Goal: Task Accomplishment & Management: Use online tool/utility

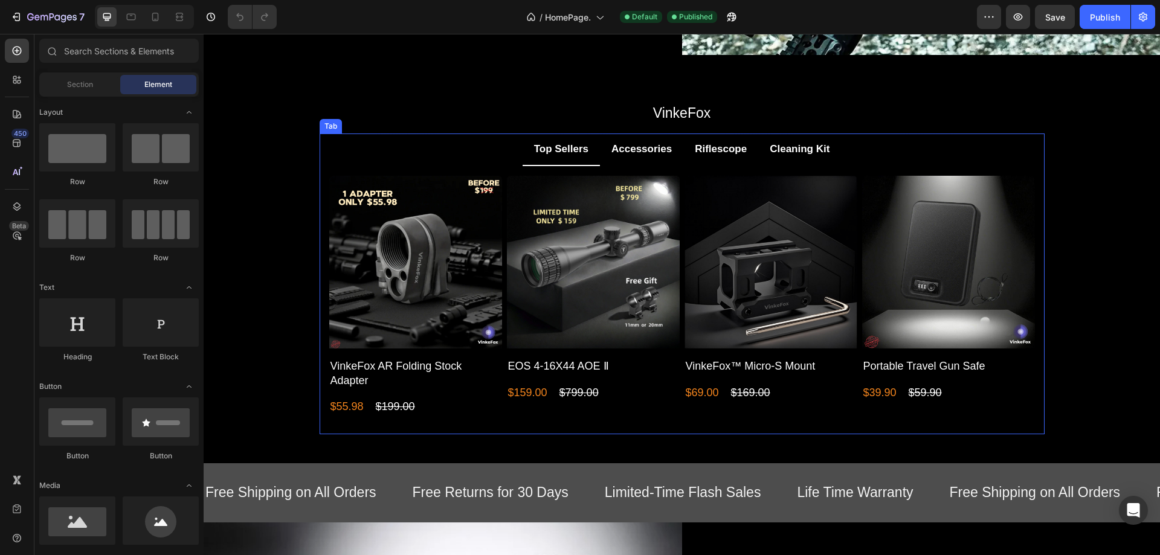
click at [705, 162] on li "Riflescope" at bounding box center [720, 149] width 75 height 33
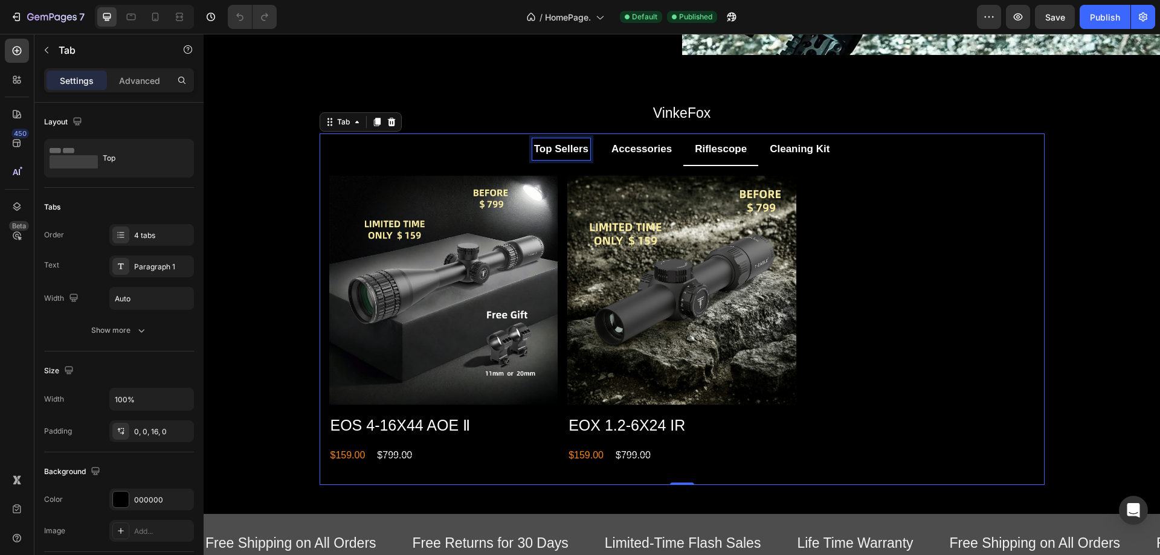
click at [563, 150] on p "Top Sellers" at bounding box center [561, 149] width 54 height 19
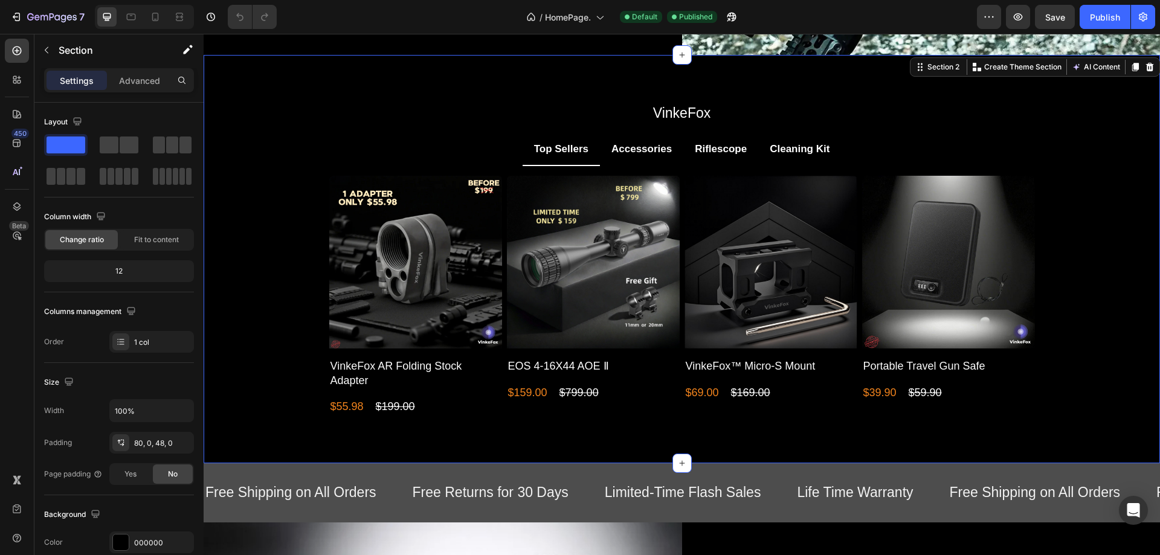
click at [1055, 269] on div "VinkeFox Text Block Row Top Sellers Accessories Riflescope Cleaning Kit Product…" at bounding box center [682, 269] width 956 height 332
click at [294, 221] on div "VinkeFox Text Block Row Top Sellers Accessories Riflescope Cleaning Kit Product…" at bounding box center [682, 269] width 956 height 332
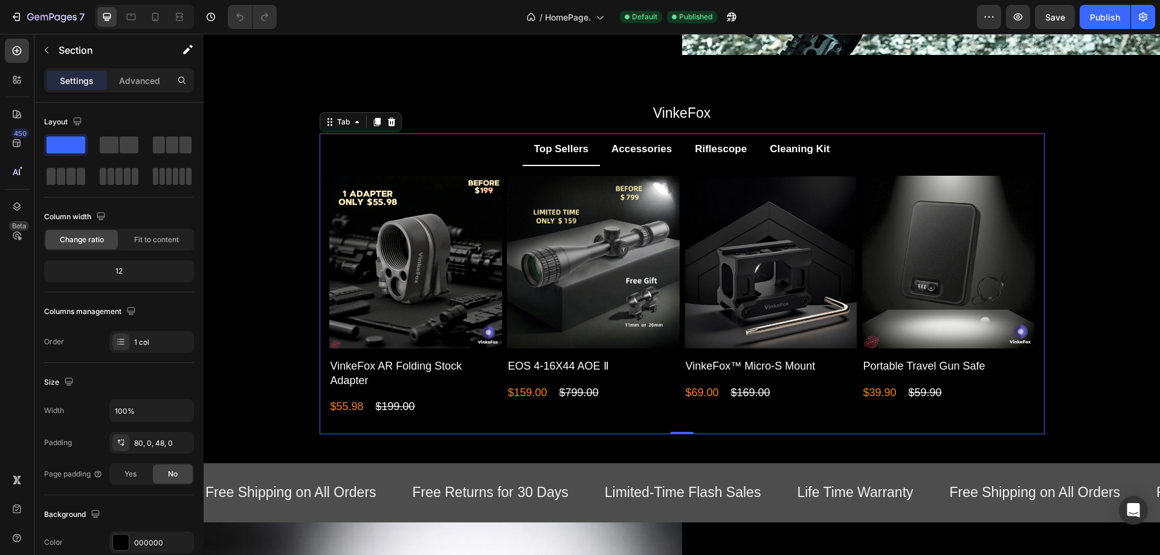
click at [404, 162] on ul "Top Sellers Accessories Riflescope Cleaning Kit" at bounding box center [681, 149] width 725 height 33
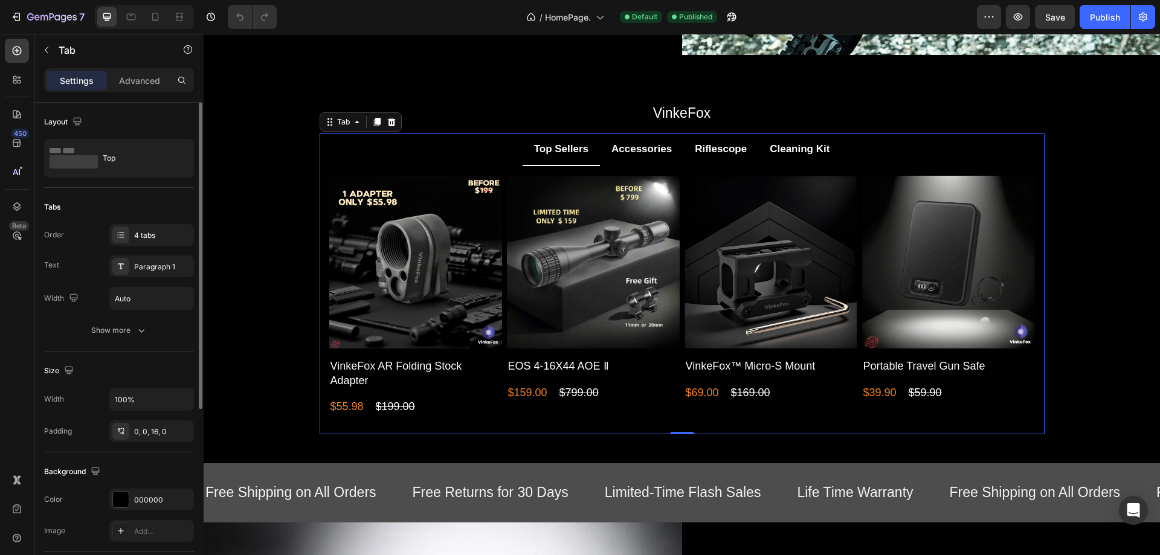
scroll to position [121, 0]
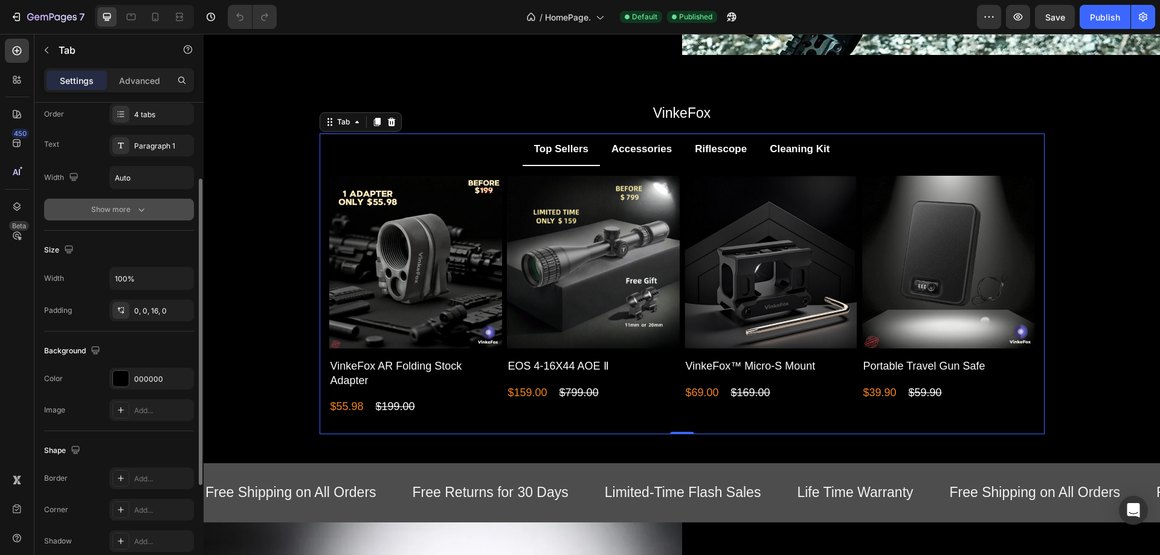
click at [136, 211] on icon "button" at bounding box center [141, 210] width 12 height 12
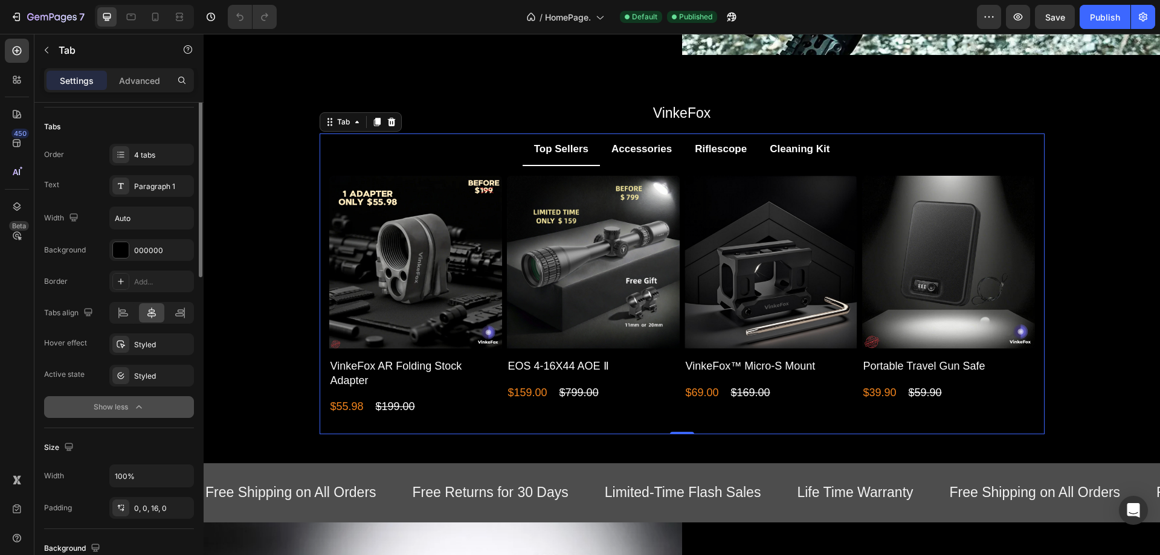
scroll to position [0, 0]
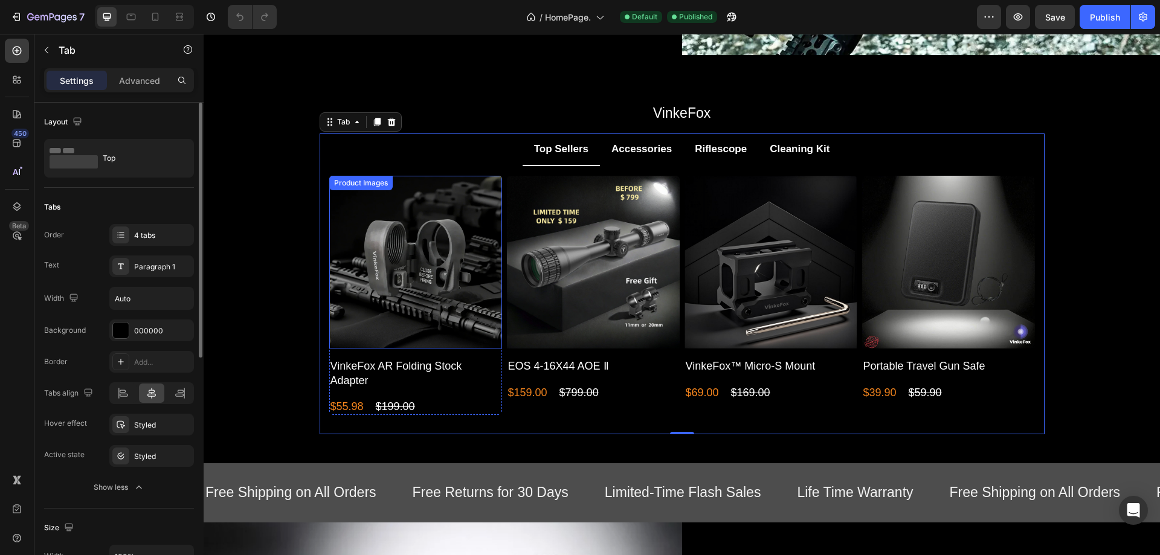
click at [387, 291] on img at bounding box center [415, 262] width 173 height 173
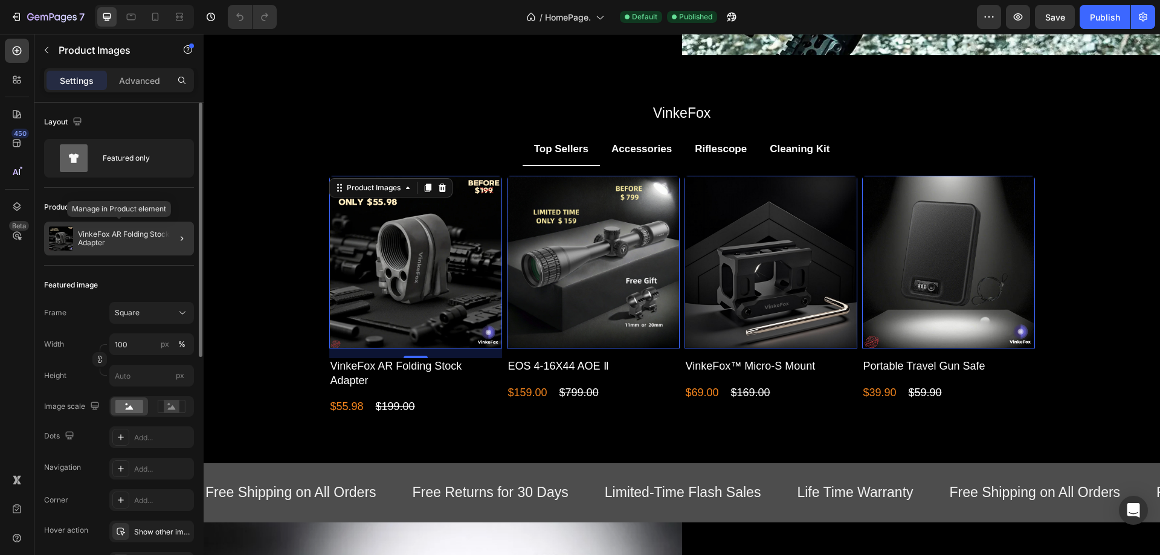
click at [111, 243] on p "VinkeFox AR Folding Stock Adapter" at bounding box center [133, 238] width 111 height 17
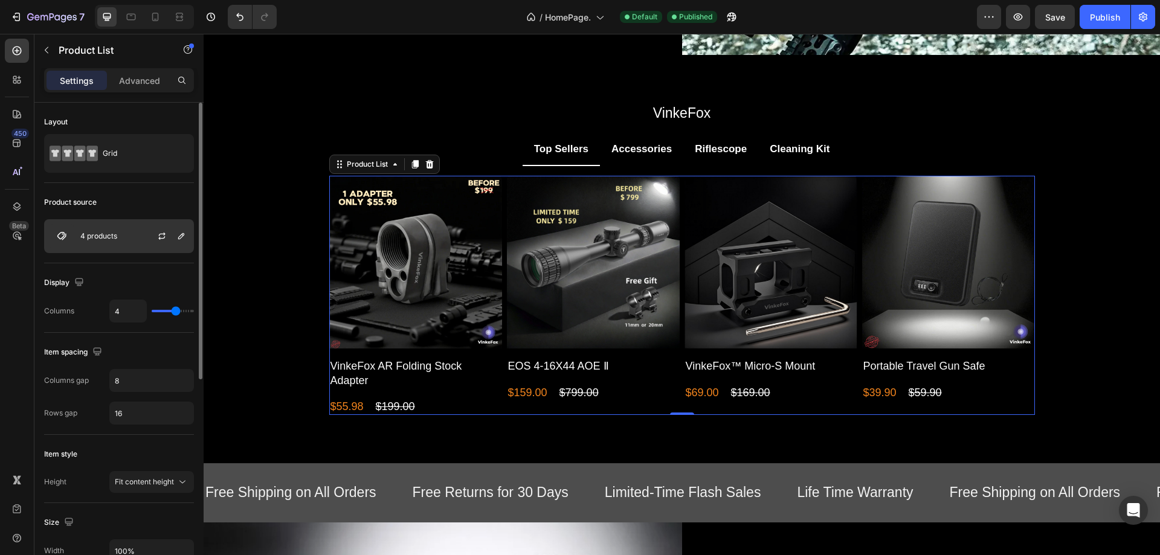
click at [124, 240] on div "4 products" at bounding box center [119, 236] width 150 height 34
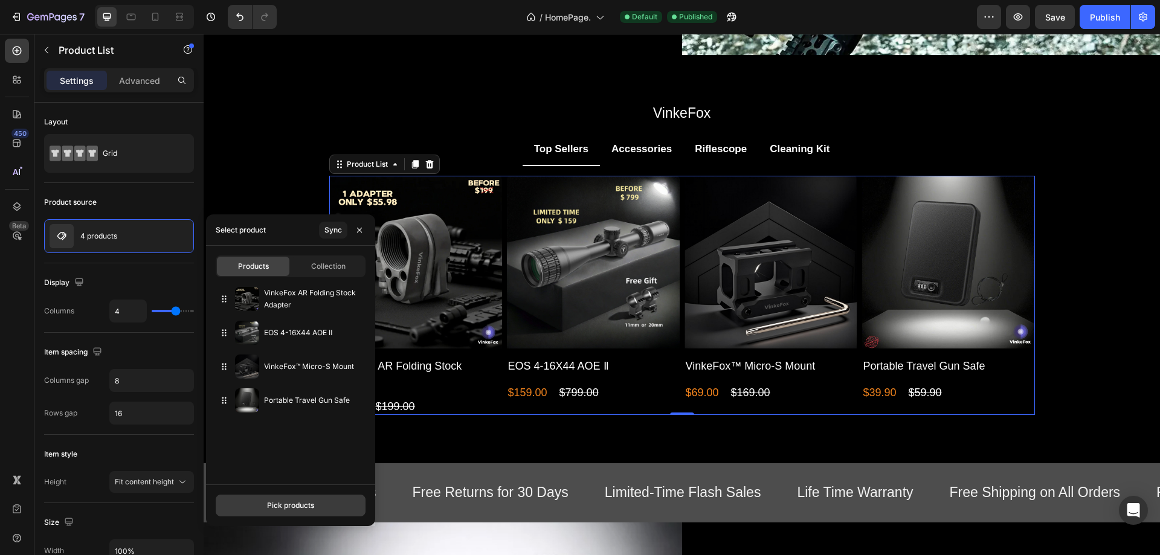
click at [272, 505] on div "Pick products" at bounding box center [290, 505] width 47 height 11
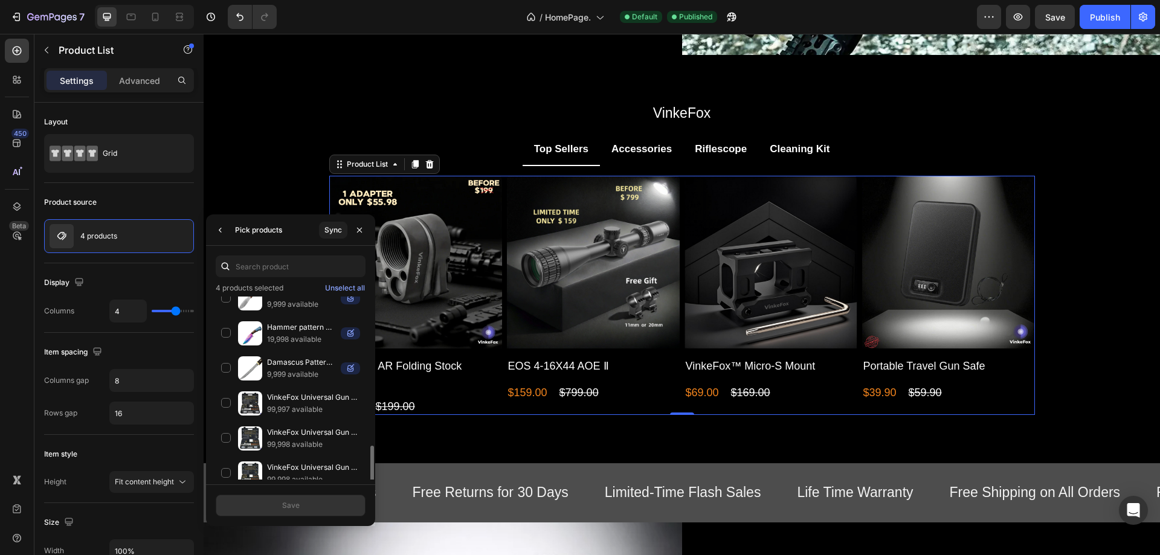
scroll to position [181, 0]
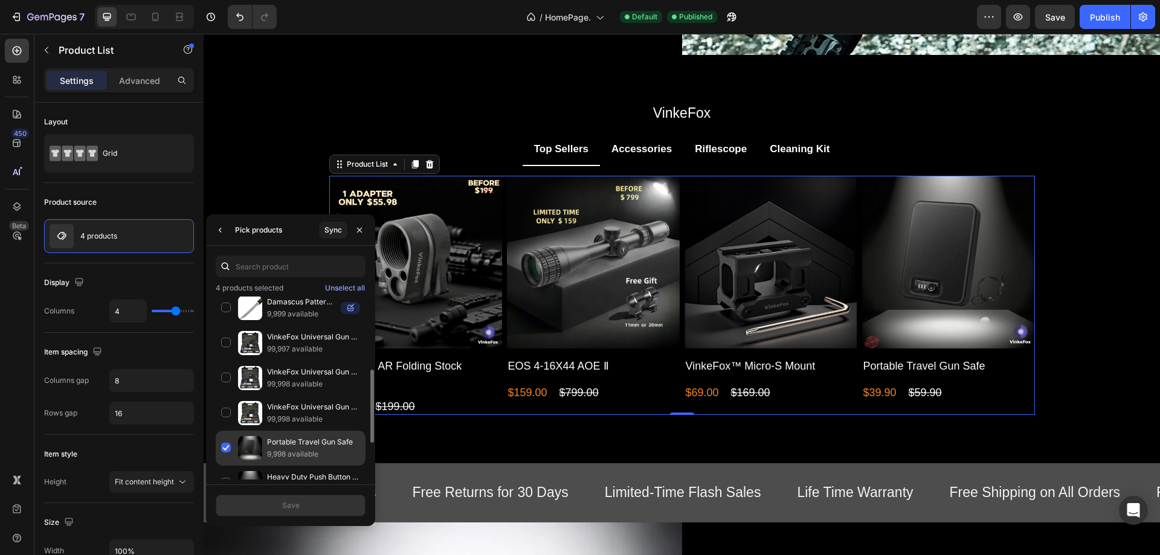
click at [228, 448] on div "Portable Travel Gun Safe 9,998 available" at bounding box center [291, 448] width 150 height 35
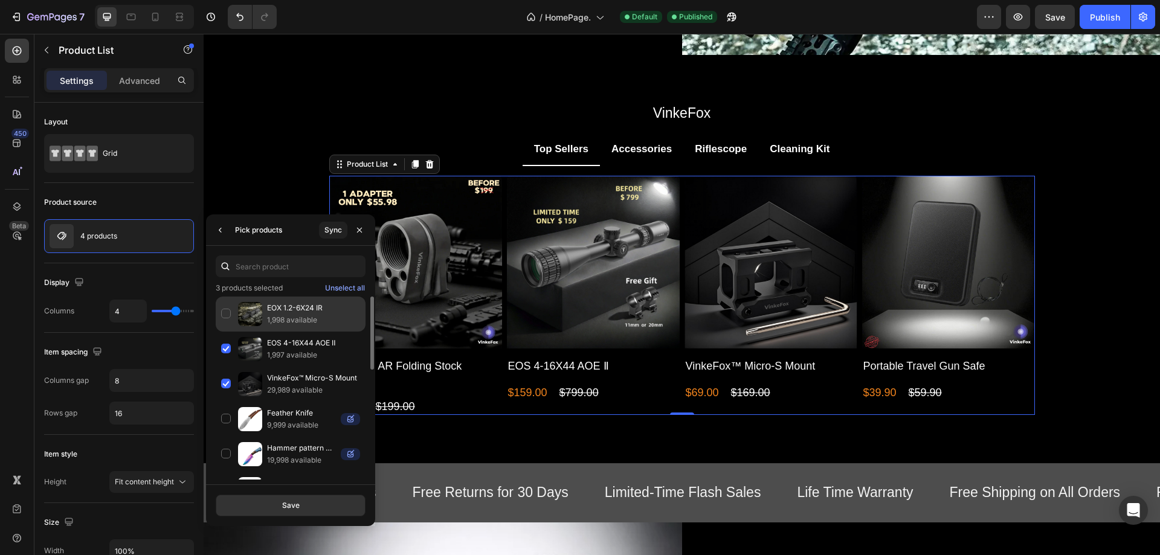
click at [226, 316] on div "EOX 1.2-6X24 IR 1,998 available" at bounding box center [291, 314] width 150 height 35
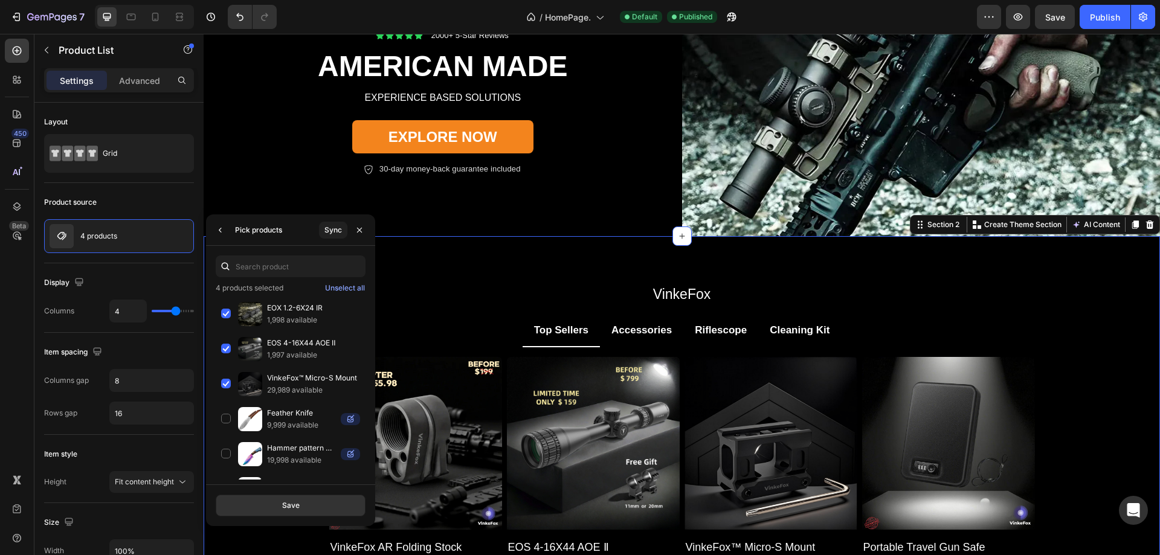
click at [458, 304] on div "VinkeFox Text Block Row Top Sellers Accessories Riflescope Cleaning Kit Product…" at bounding box center [682, 450] width 956 height 332
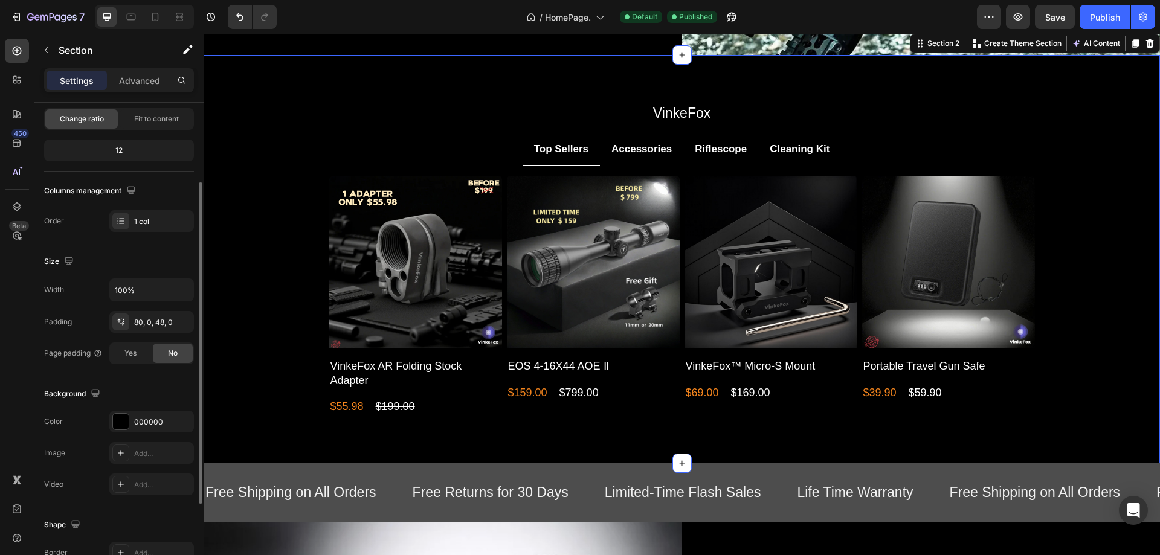
scroll to position [250, 0]
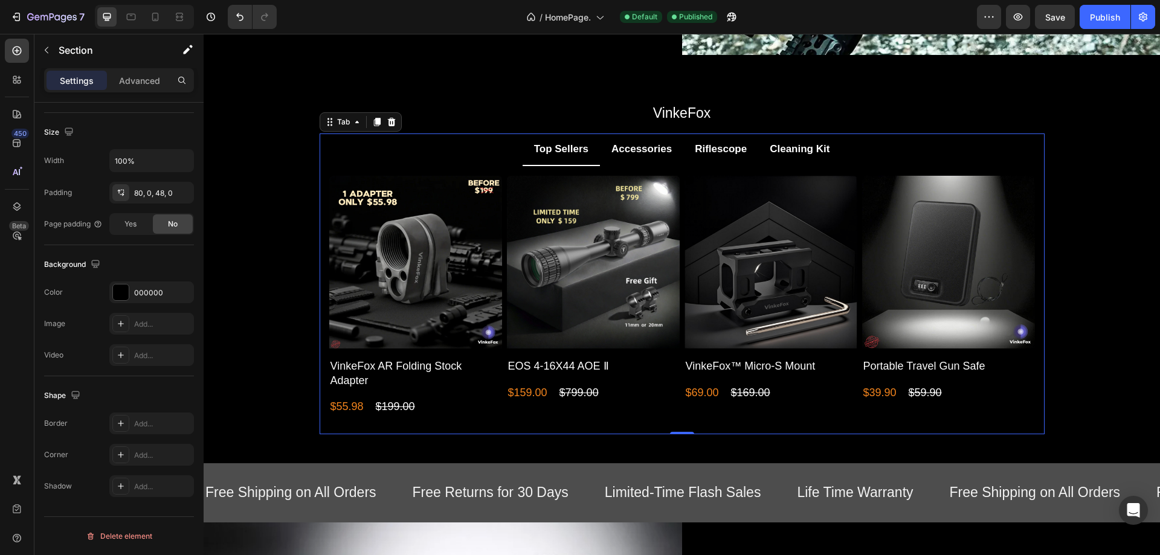
click at [408, 166] on div "Product Images VinkeFox AR Folding Stock Adapter Product Title $55.98 Product P…" at bounding box center [681, 295] width 725 height 258
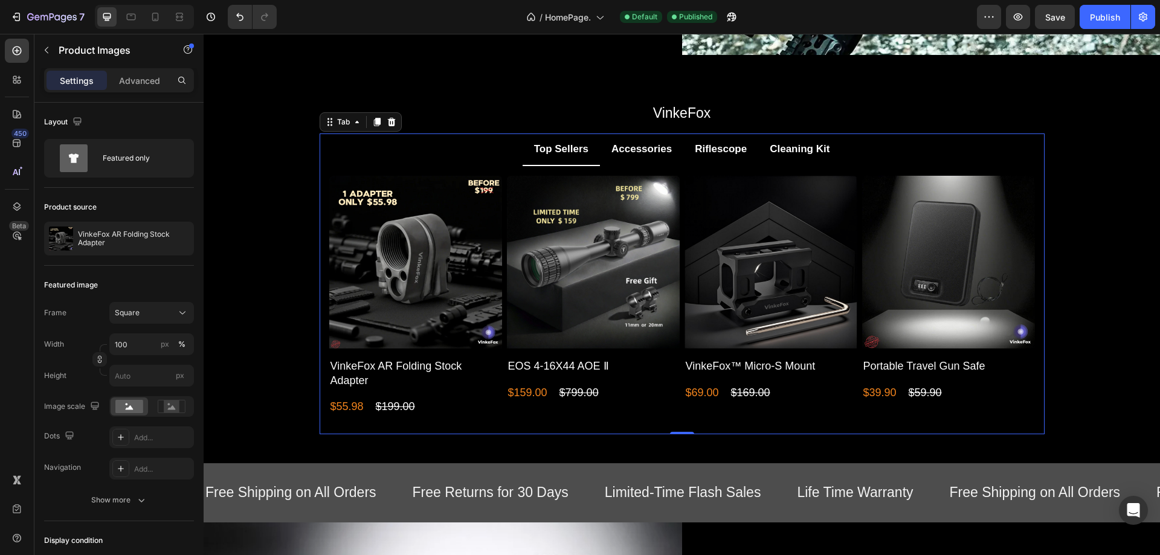
click at [387, 238] on img at bounding box center [415, 262] width 173 height 173
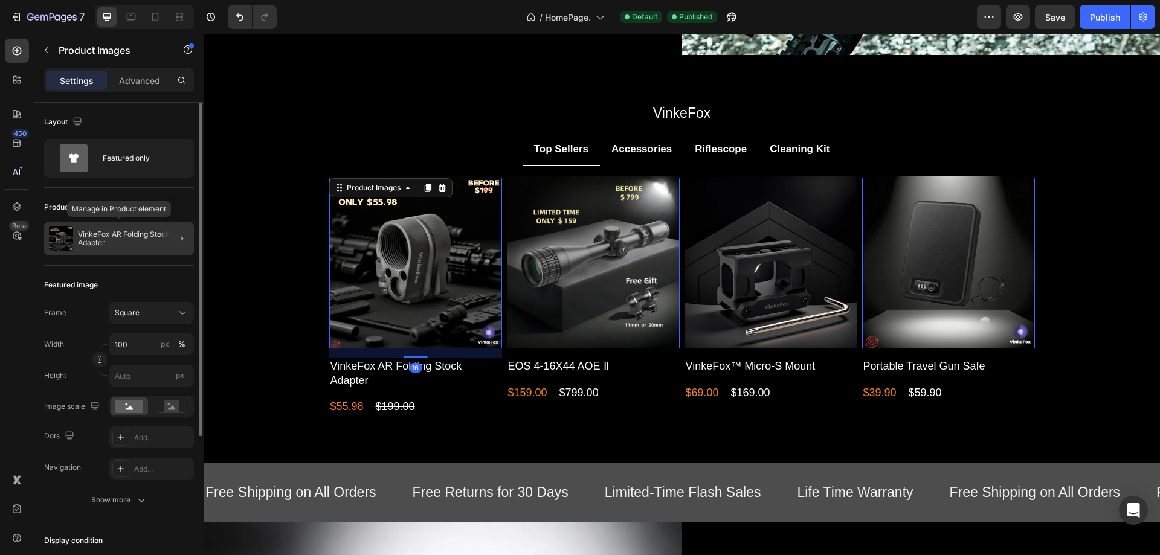
click at [125, 245] on p "VinkeFox AR Folding Stock Adapter" at bounding box center [133, 238] width 111 height 17
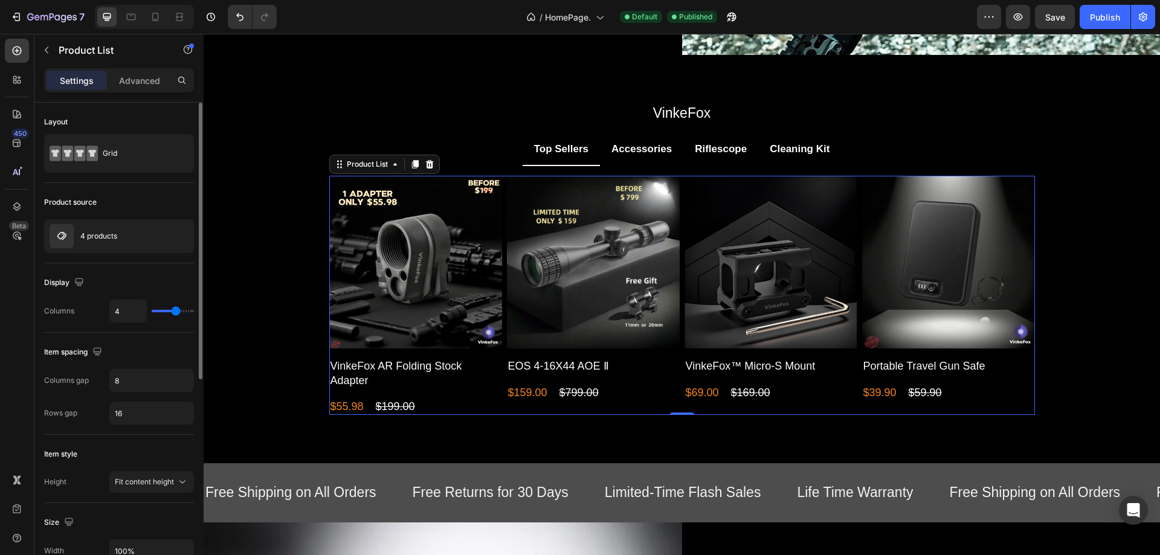
click at [125, 245] on div "4 products" at bounding box center [119, 236] width 150 height 34
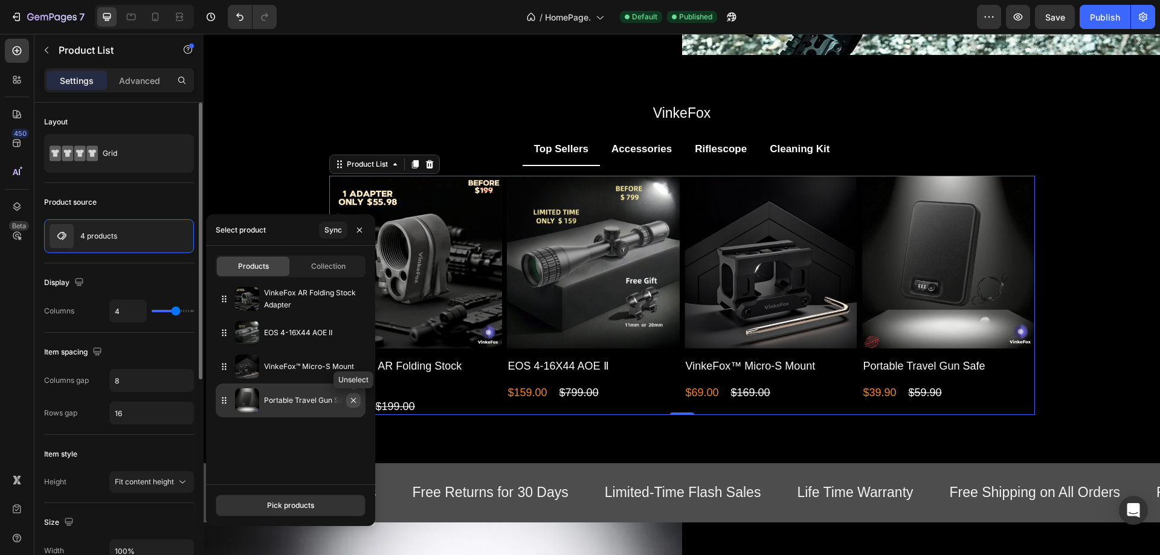
click at [352, 402] on icon "button" at bounding box center [353, 401] width 10 height 10
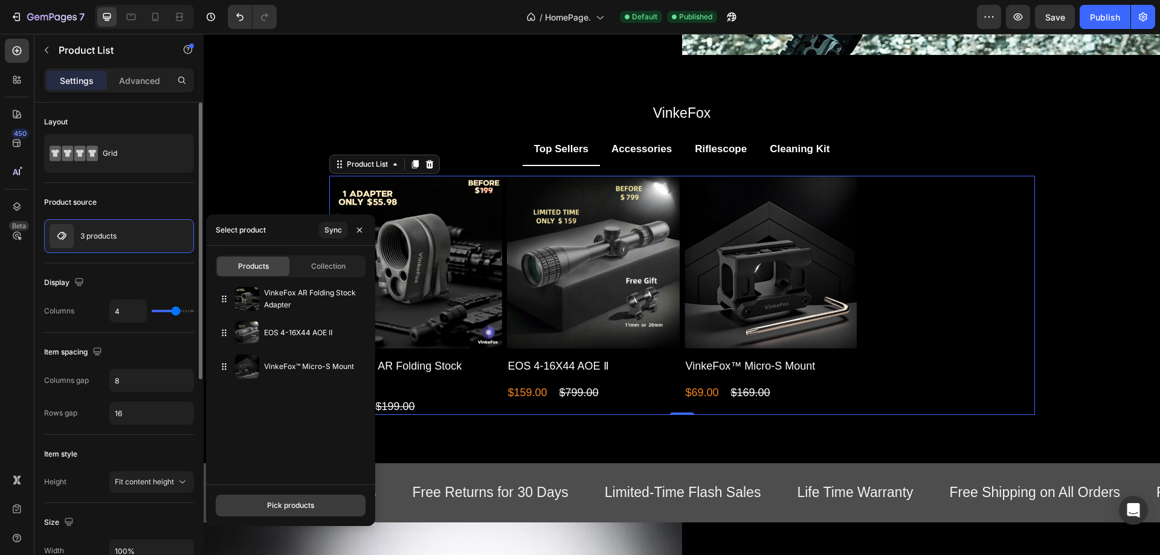
click at [279, 509] on div "Pick products" at bounding box center [290, 505] width 47 height 11
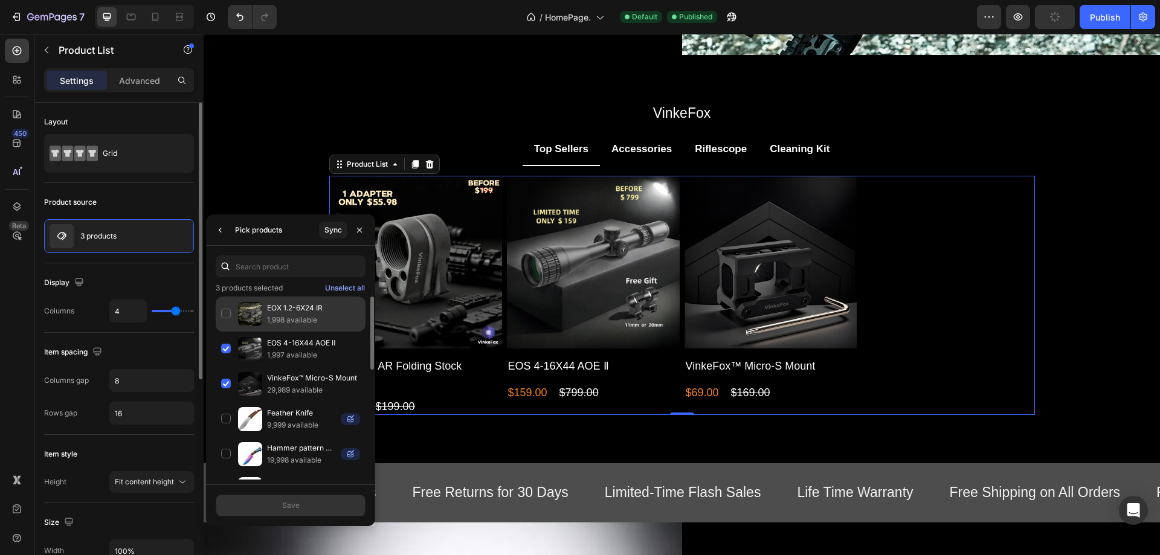
click at [225, 318] on div "EOX 1.2-6X24 IR 1,998 available" at bounding box center [291, 314] width 150 height 35
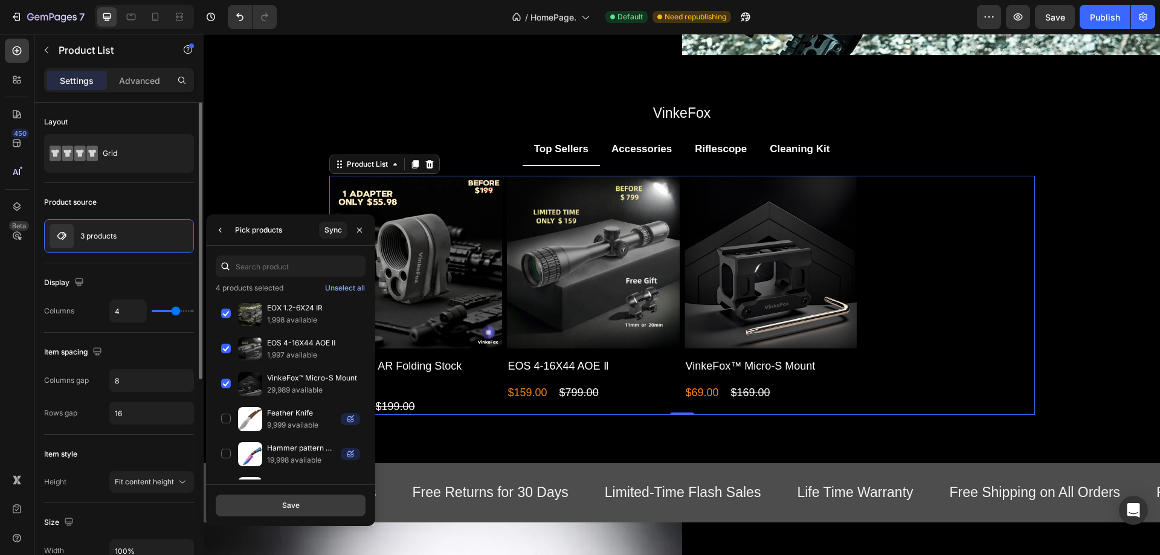
click at [276, 507] on button "Save" at bounding box center [291, 506] width 150 height 22
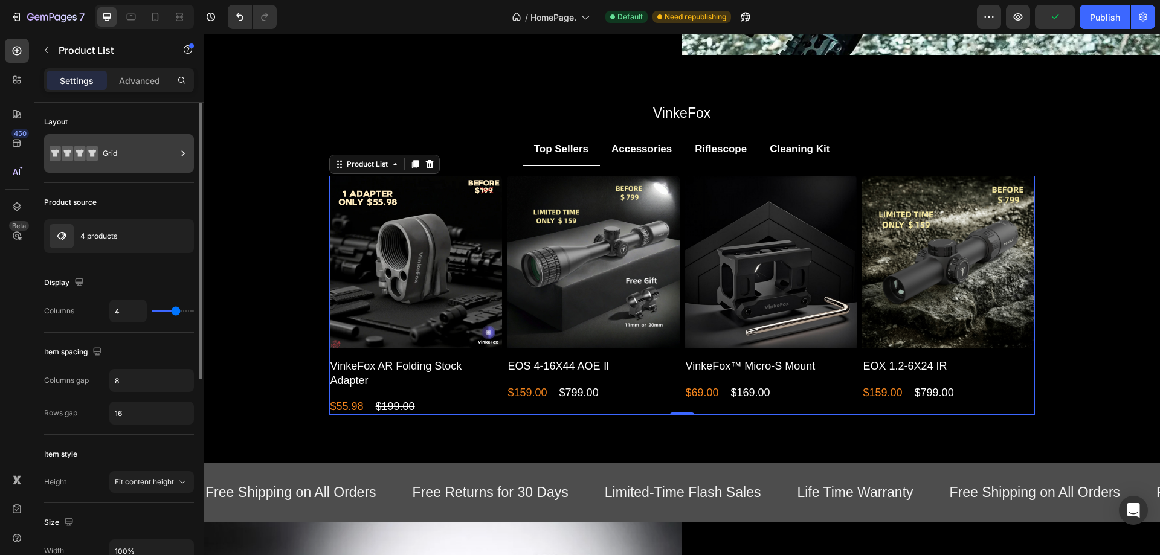
click at [142, 153] on div "Grid" at bounding box center [140, 154] width 74 height 28
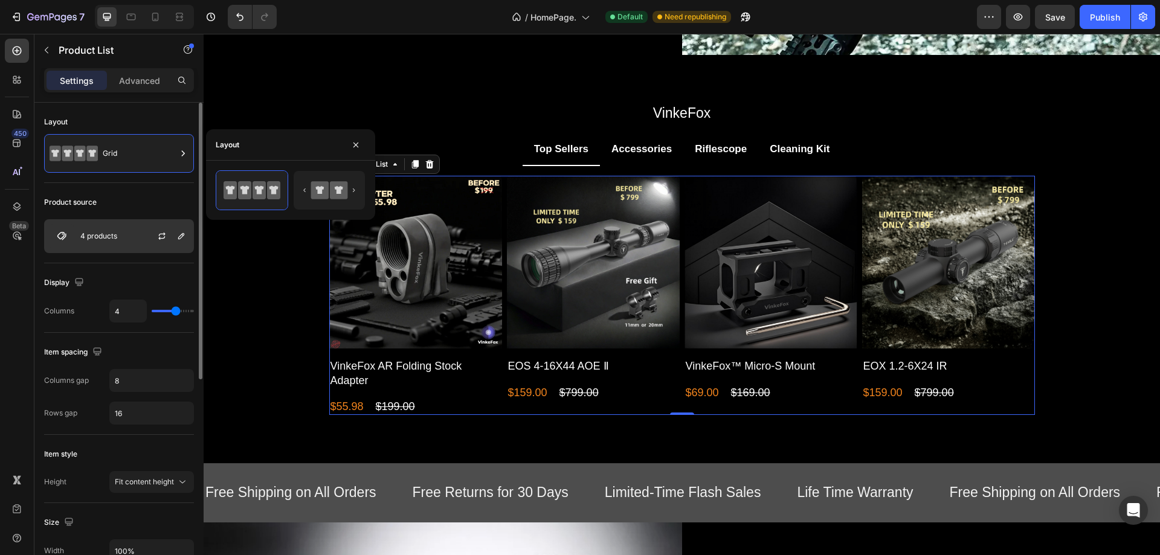
click at [132, 240] on div "4 products" at bounding box center [119, 236] width 150 height 34
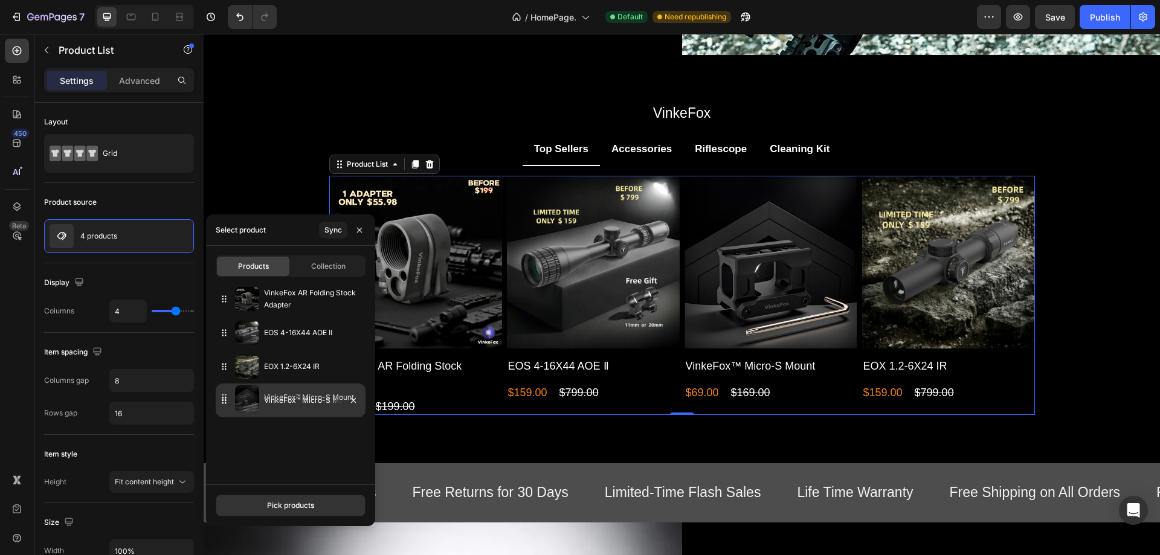
drag, startPoint x: 222, startPoint y: 365, endPoint x: 221, endPoint y: 397, distance: 32.0
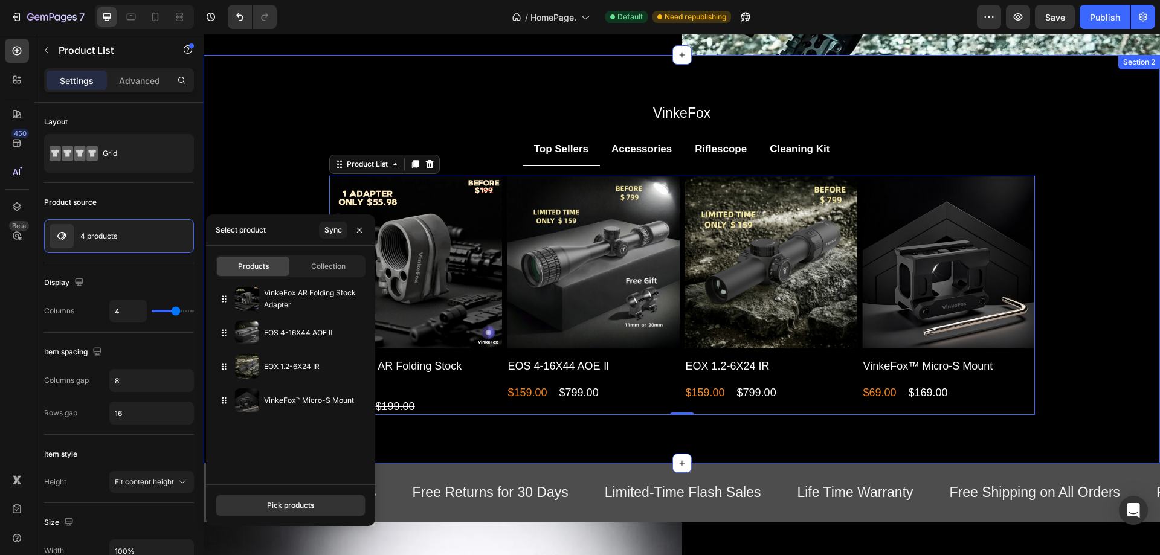
click at [269, 200] on div "VinkeFox Text Block Row Top Sellers Accessories Riflescope Cleaning Kit Product…" at bounding box center [682, 269] width 956 height 332
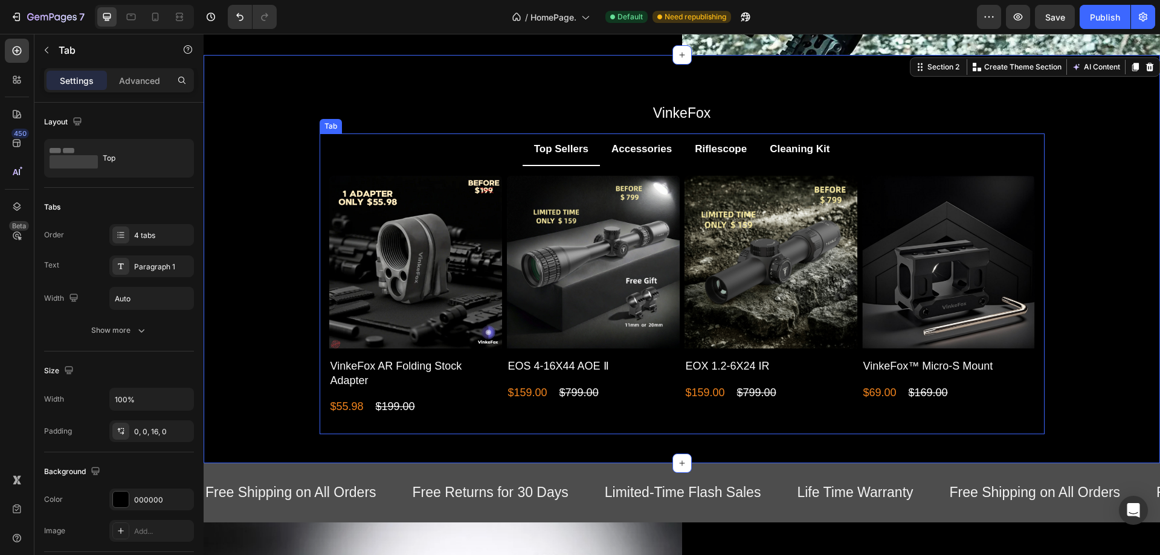
click at [617, 148] on p "Accessories" at bounding box center [641, 149] width 60 height 19
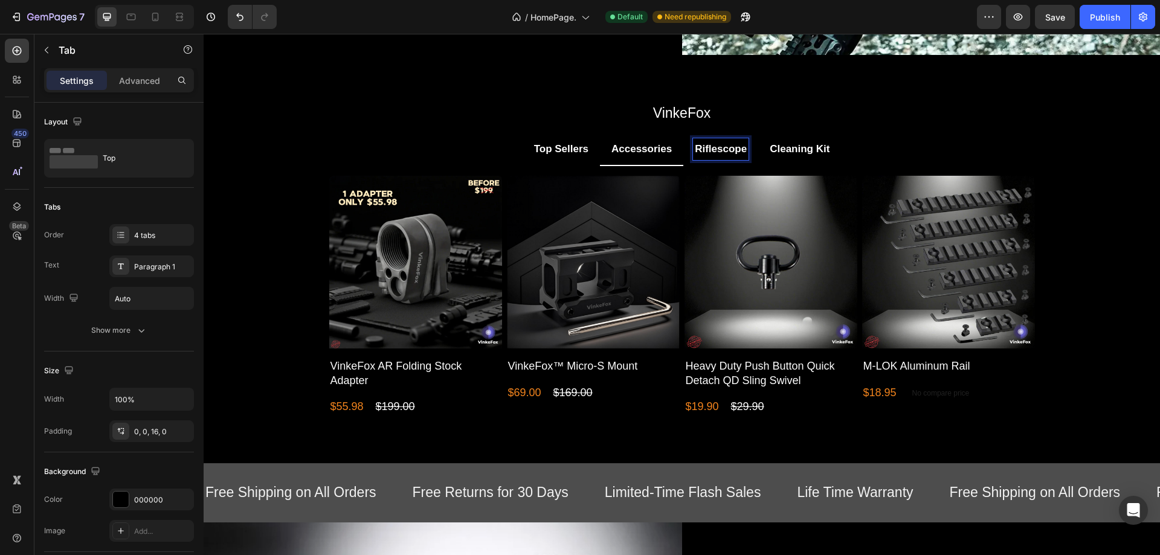
click at [643, 150] on p "Accessories" at bounding box center [641, 149] width 60 height 19
click at [707, 149] on p "Riflescope" at bounding box center [721, 149] width 52 height 19
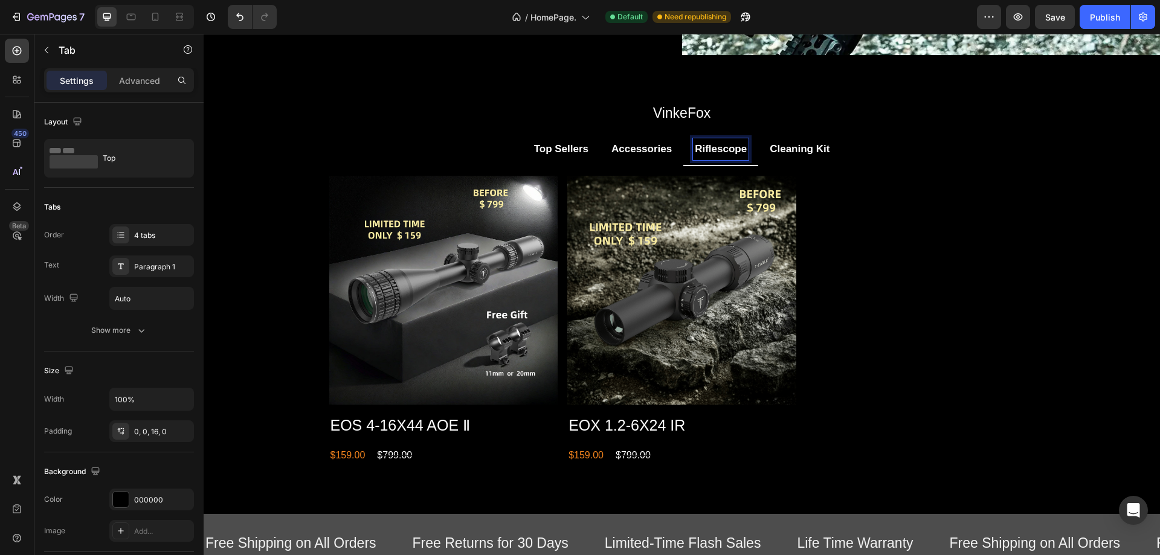
click at [567, 138] on div "Top Sellers" at bounding box center [561, 149] width 58 height 22
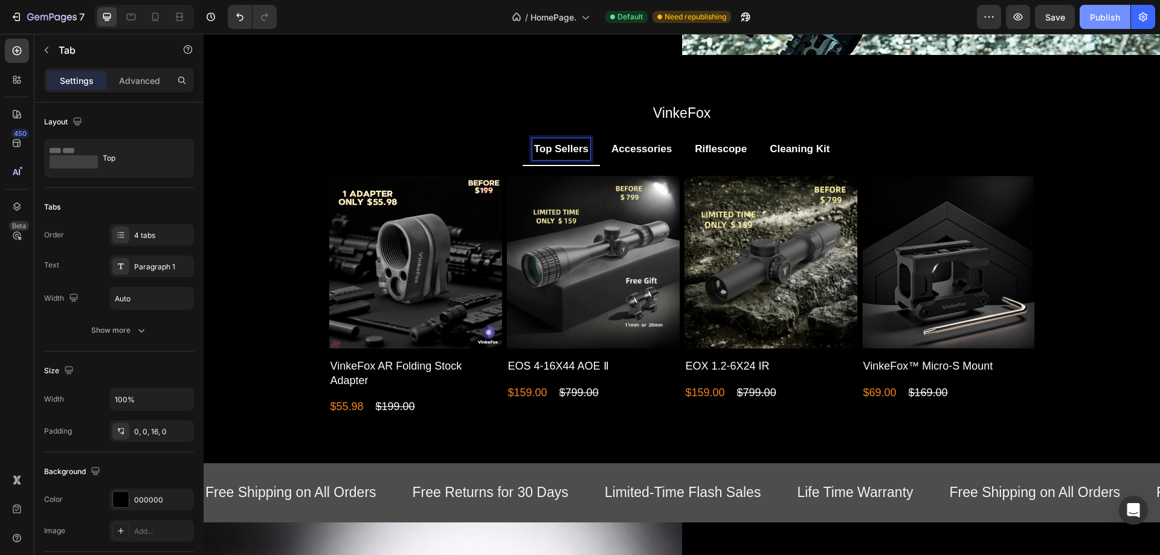
click at [1102, 20] on div "Publish" at bounding box center [1104, 17] width 30 height 13
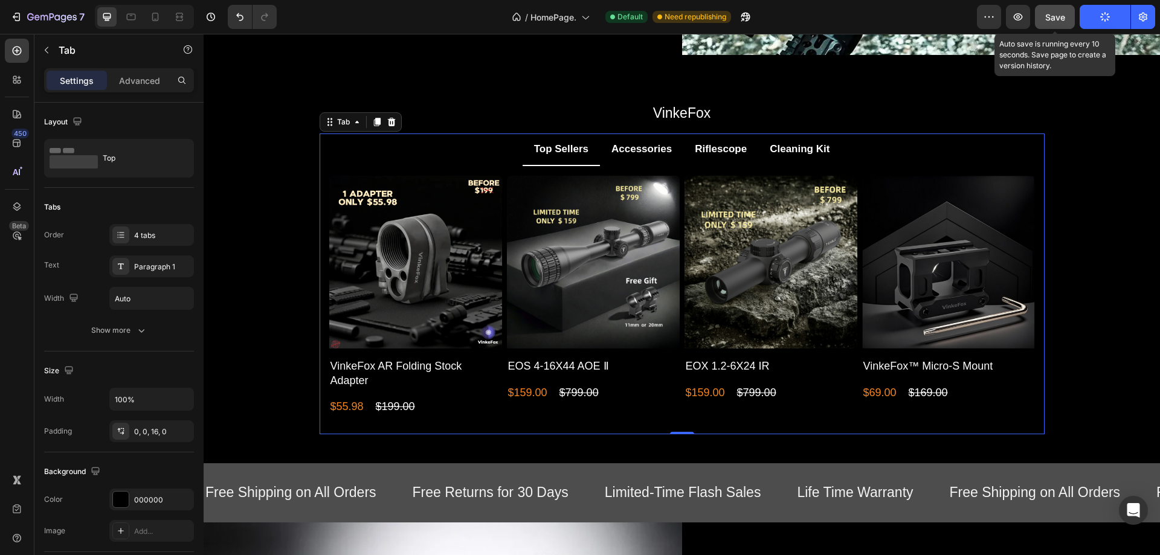
click at [1053, 19] on span "Save" at bounding box center [1055, 17] width 20 height 10
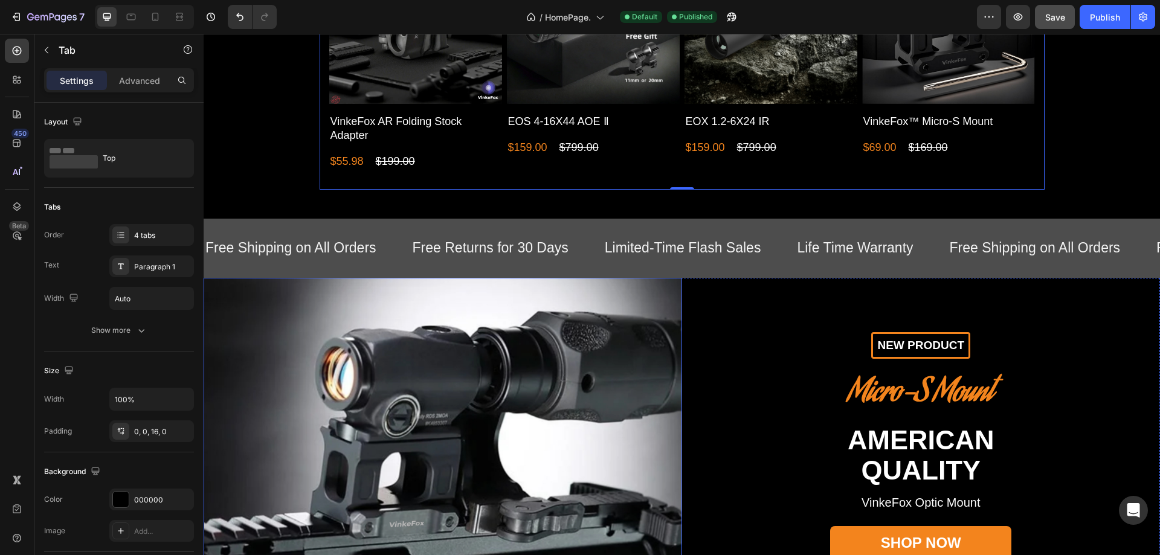
scroll to position [423, 0]
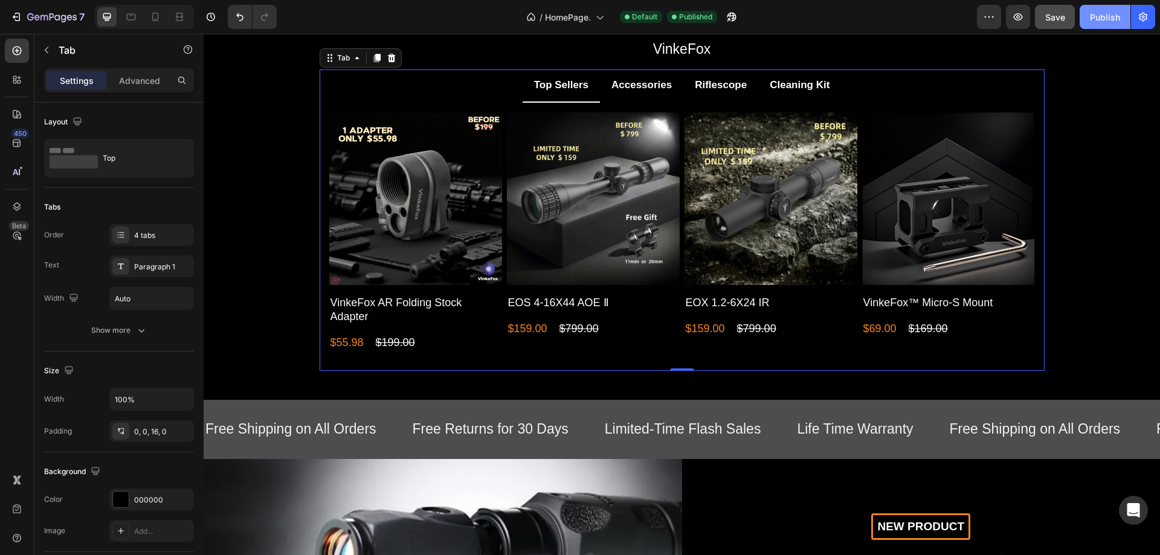
click at [1099, 19] on div "Publish" at bounding box center [1104, 17] width 30 height 13
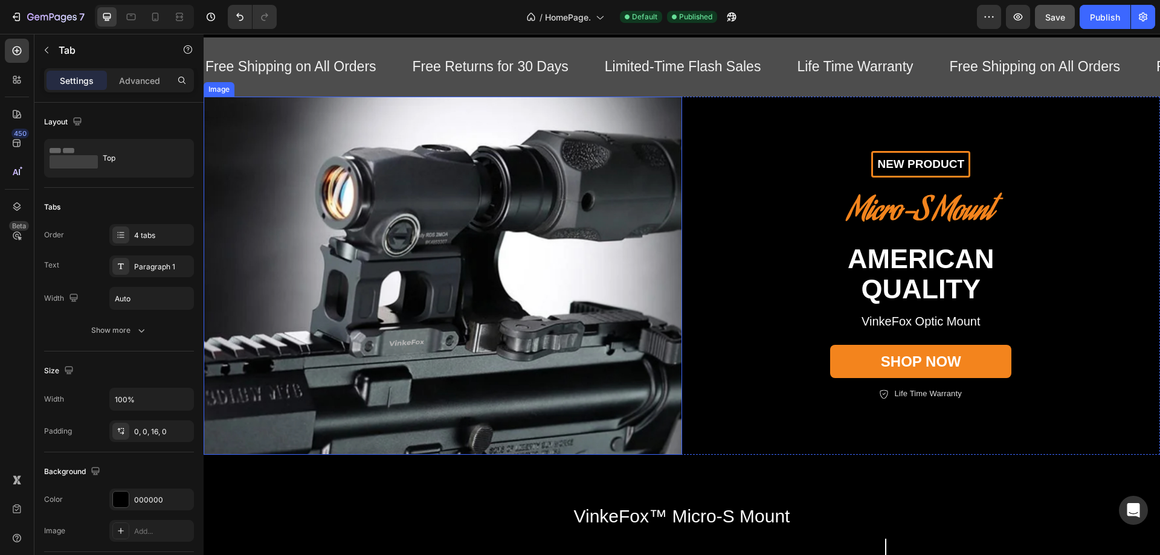
scroll to position [725, 0]
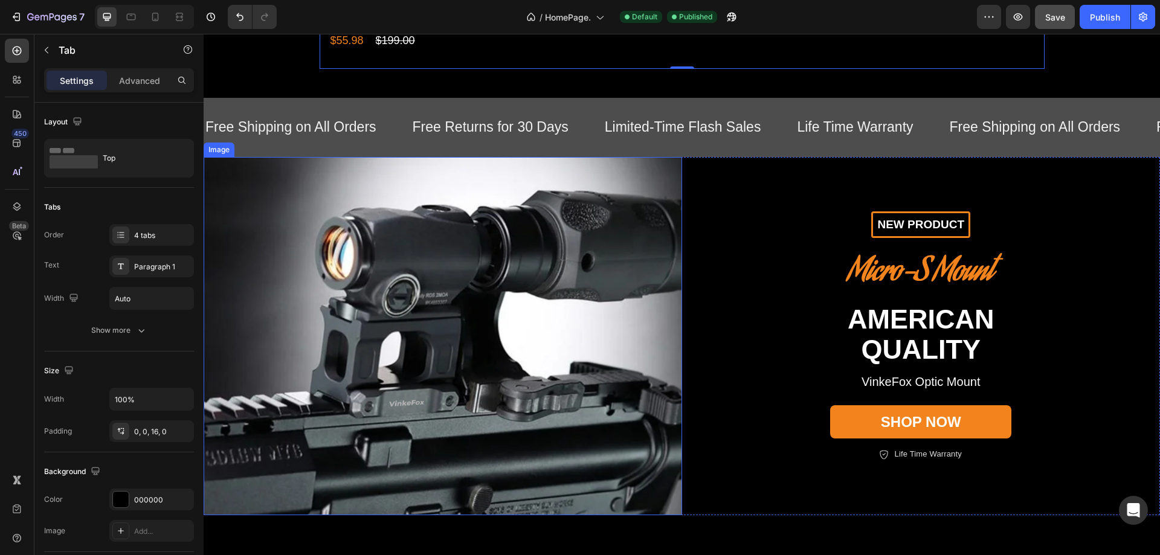
click at [504, 394] on img at bounding box center [443, 336] width 478 height 359
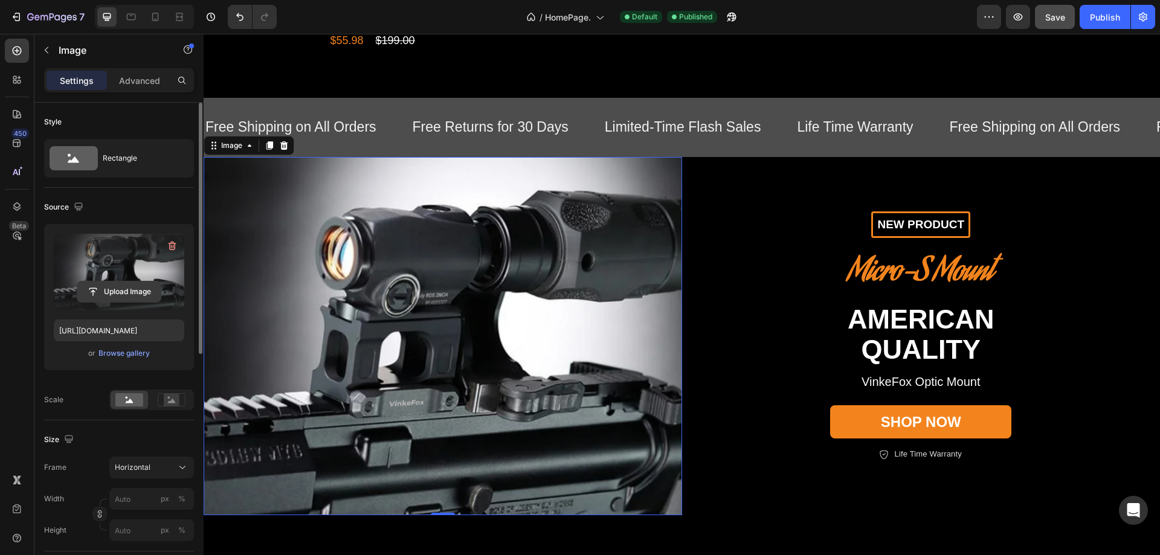
click at [119, 295] on input "file" at bounding box center [118, 291] width 83 height 21
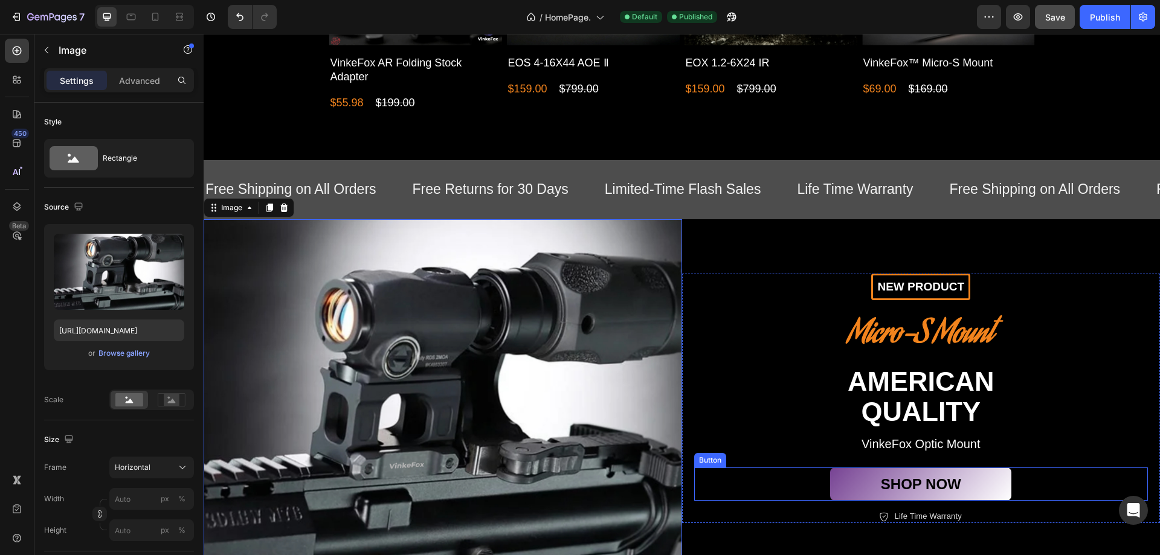
scroll to position [664, 0]
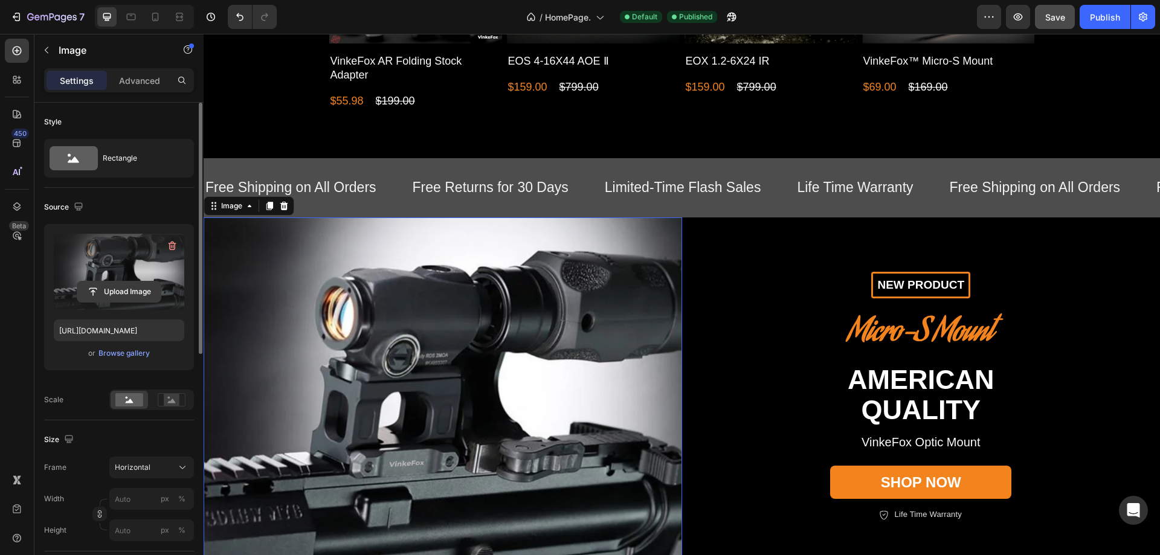
click at [122, 289] on input "file" at bounding box center [118, 291] width 83 height 21
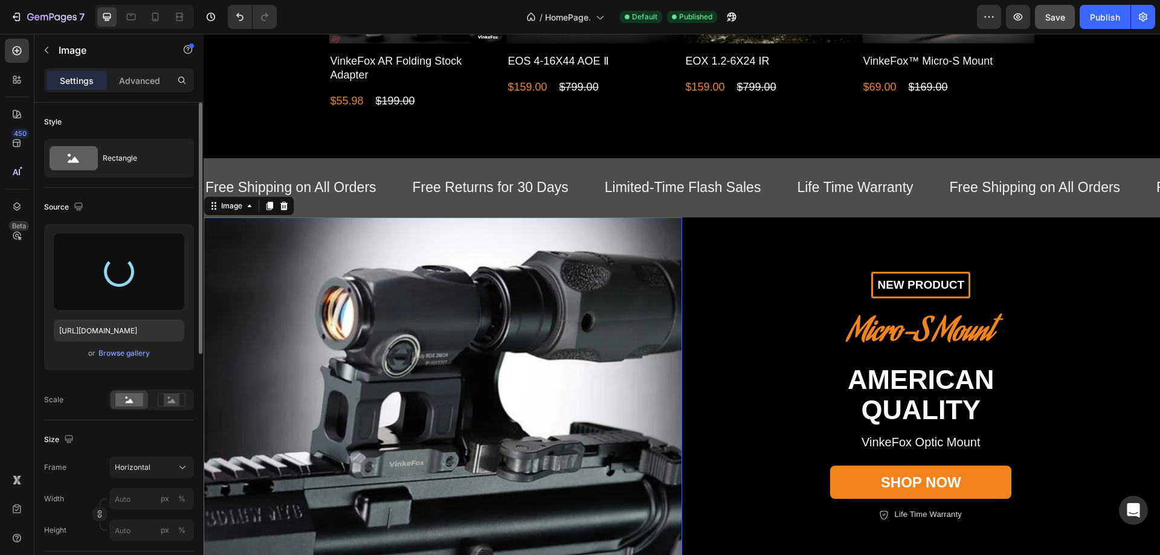
type input "[URL][DOMAIN_NAME]"
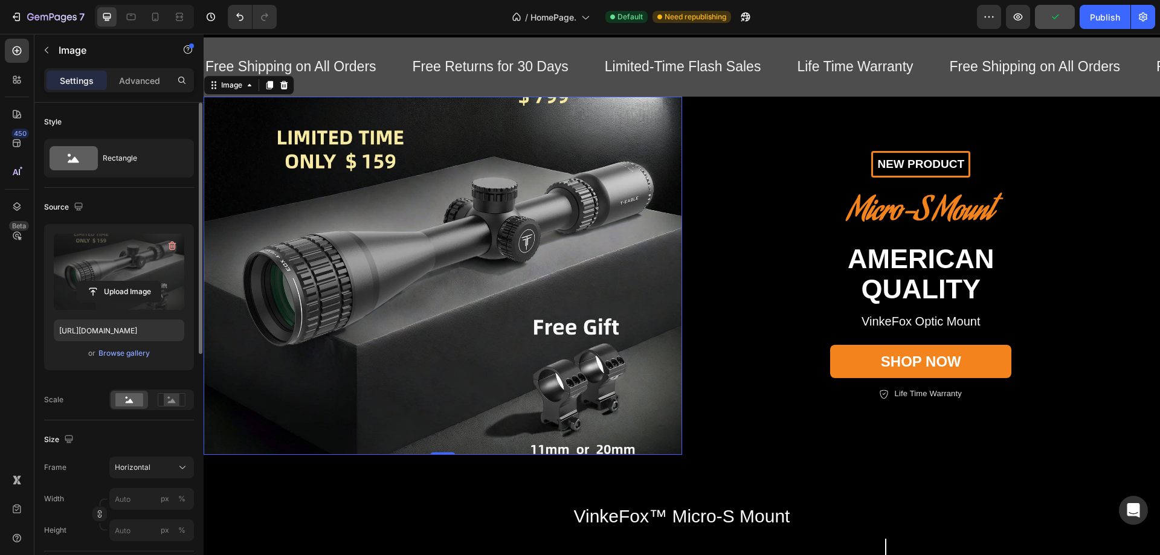
scroll to position [725, 0]
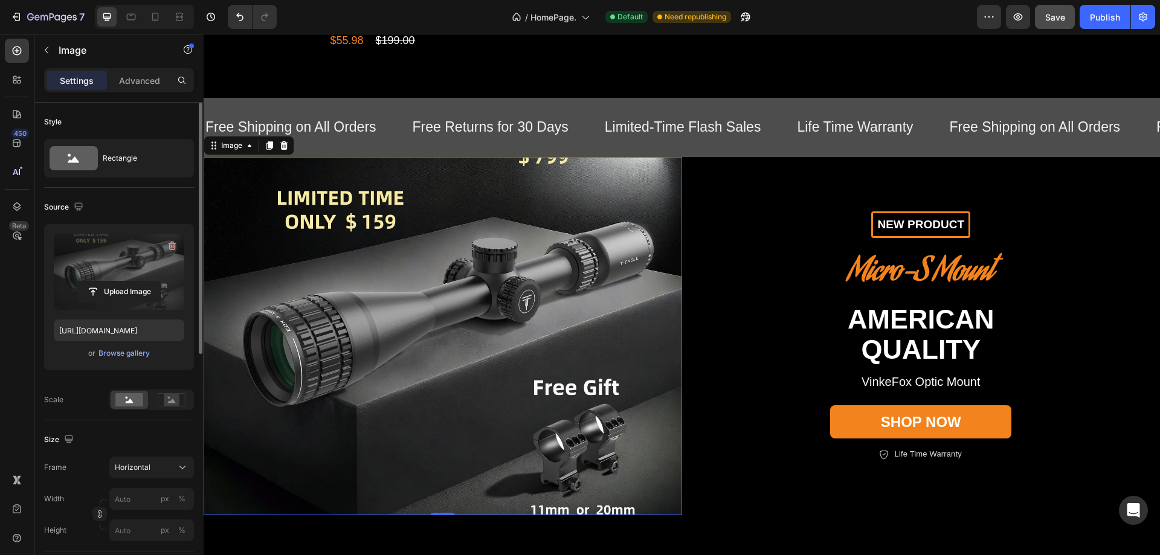
click at [635, 473] on img at bounding box center [443, 336] width 478 height 359
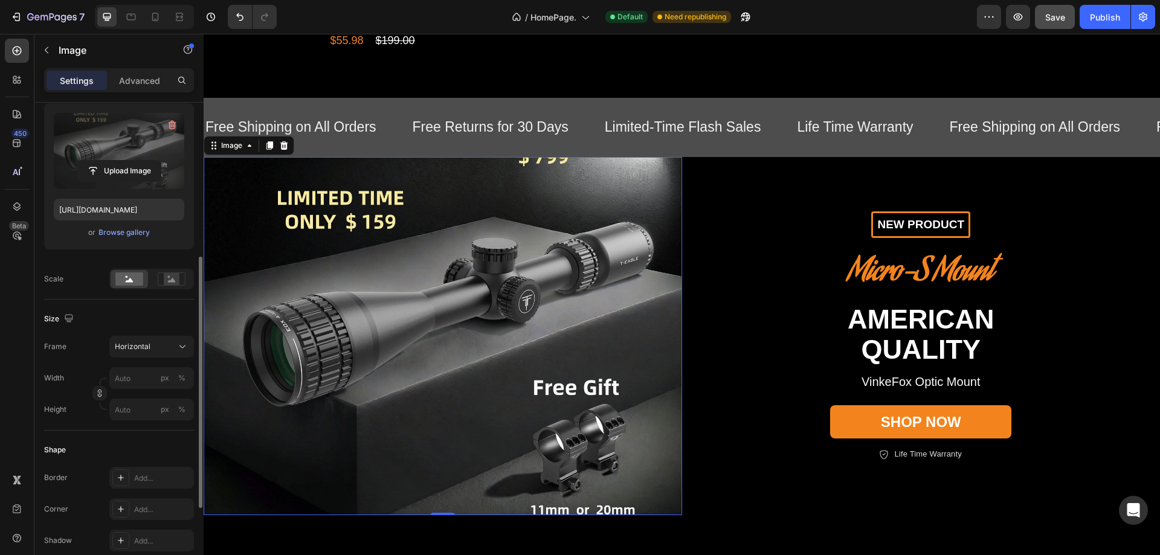
scroll to position [181, 0]
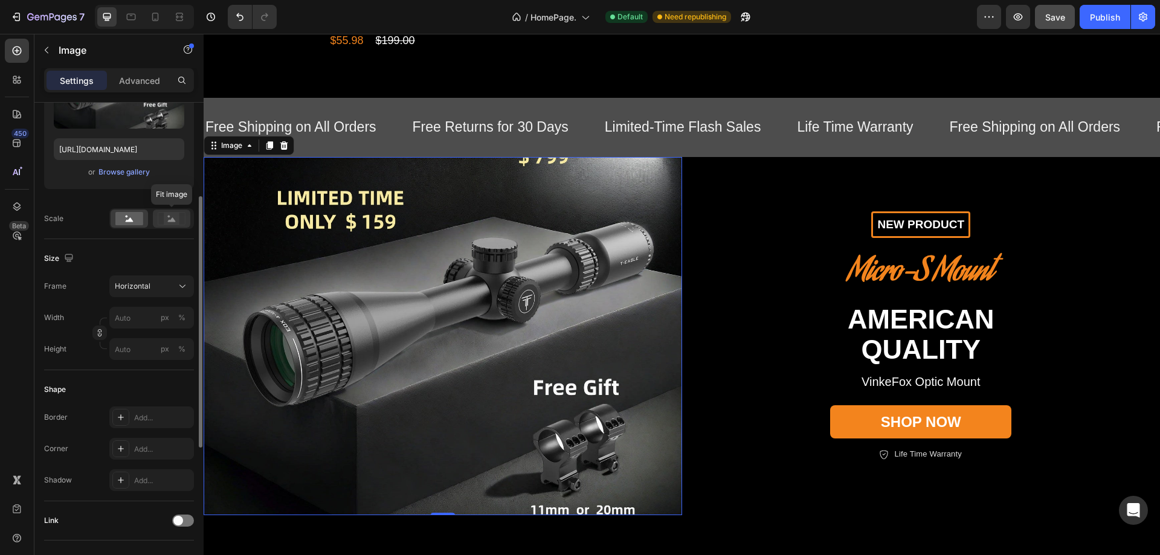
click at [168, 222] on rect at bounding box center [172, 219] width 16 height 12
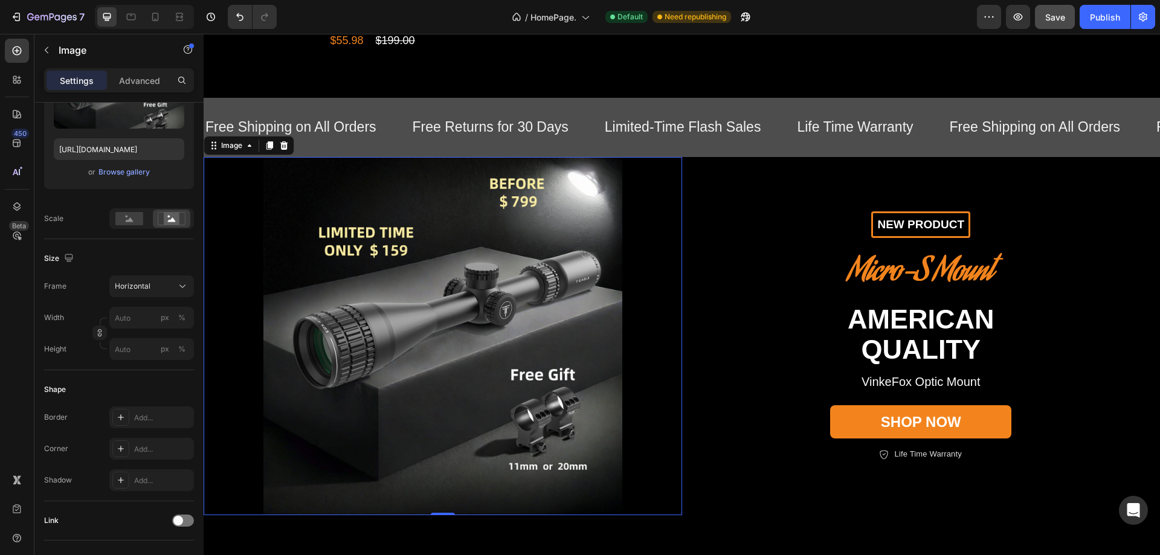
click at [637, 358] on img at bounding box center [443, 336] width 478 height 359
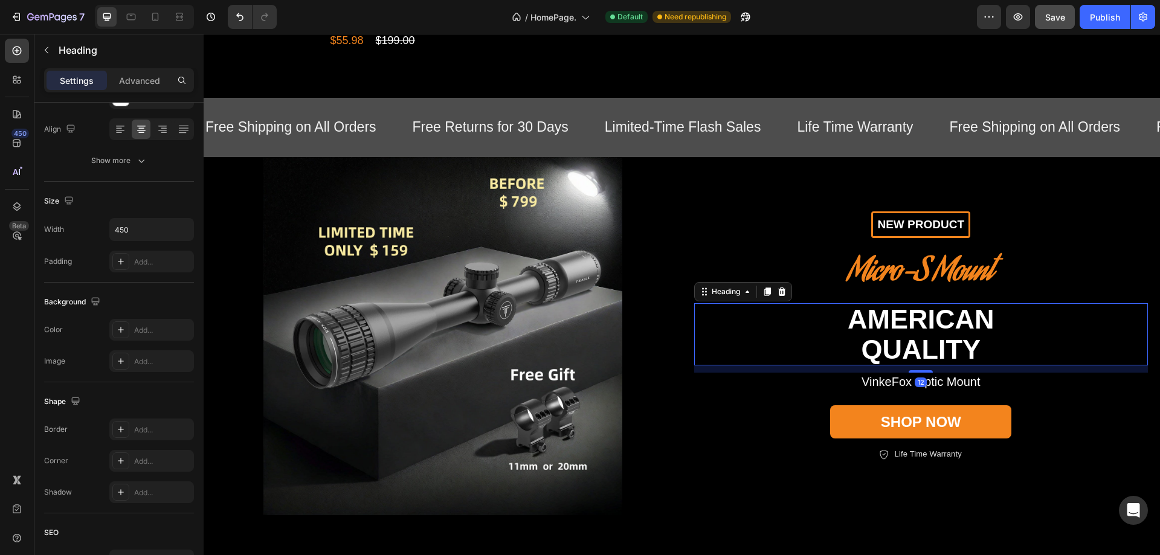
click at [775, 336] on div "American Quality" at bounding box center [921, 334] width 454 height 62
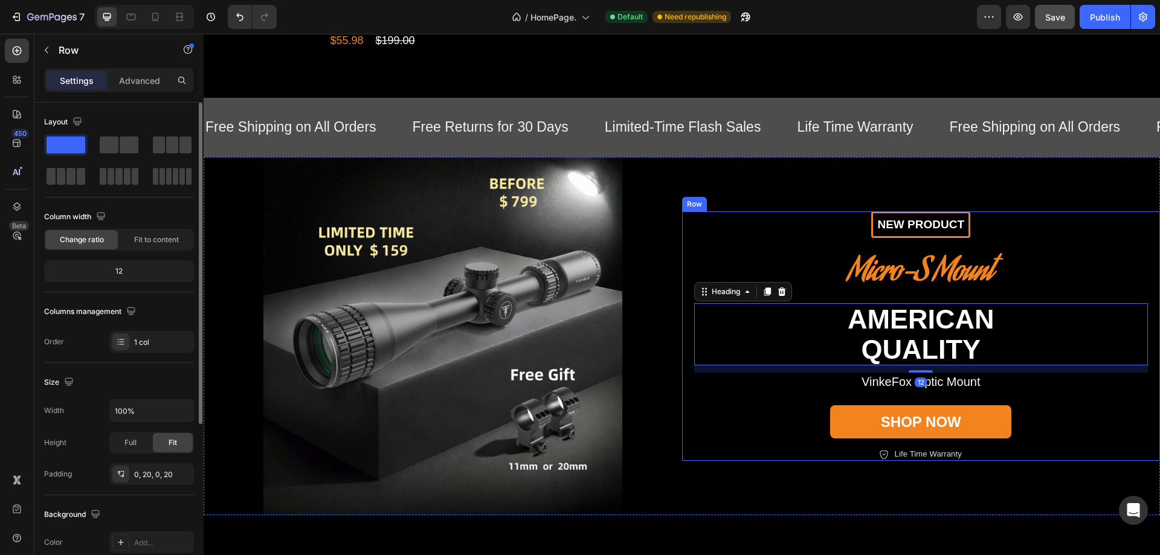
click at [749, 448] on div "Shop now Button" at bounding box center [921, 426] width 454 height 43
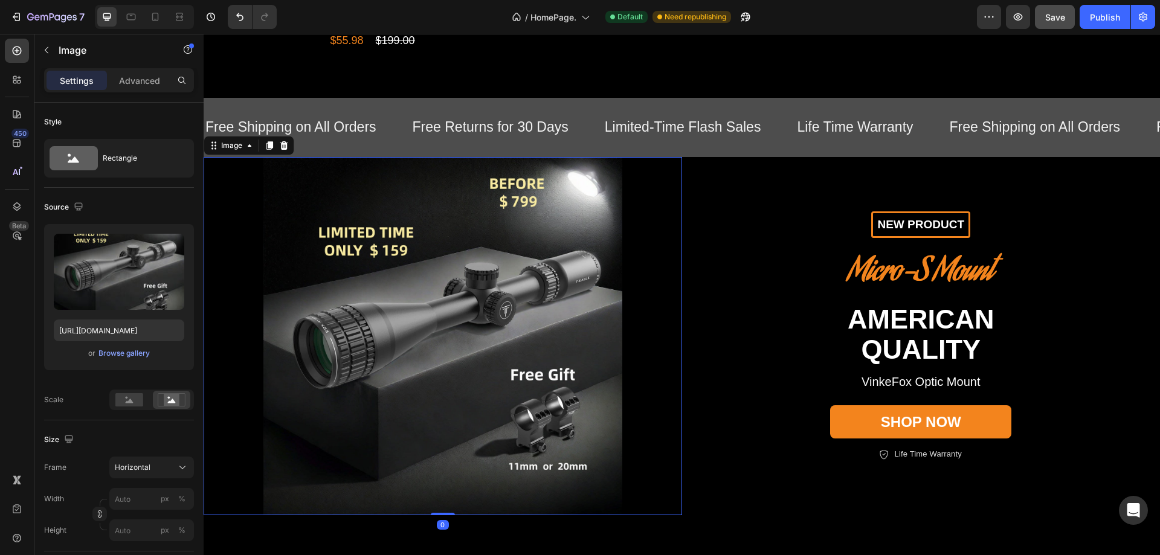
click at [608, 422] on img at bounding box center [443, 336] width 478 height 359
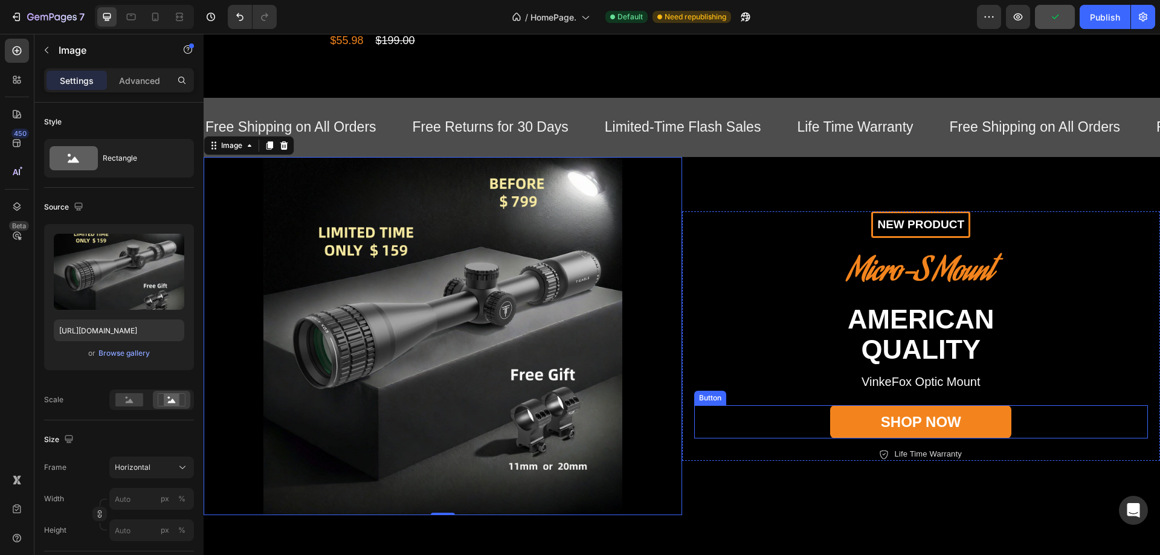
click at [707, 403] on div "Button" at bounding box center [709, 398] width 27 height 11
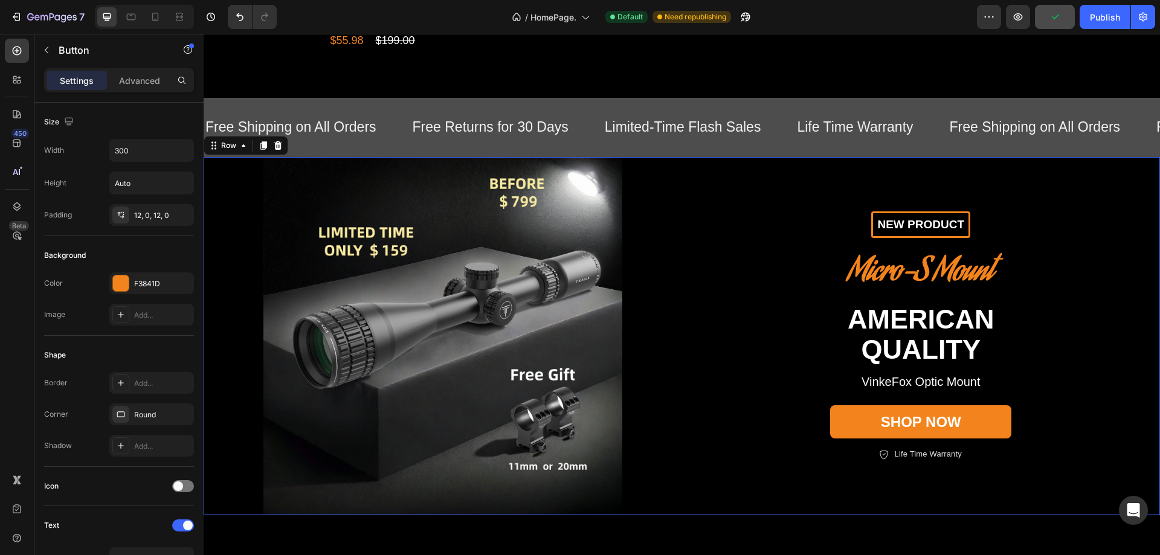
click at [725, 489] on div "New PRODUCT Text Block Row Micro-S Mount Heading American Quality Heading Vinke…" at bounding box center [921, 336] width 478 height 359
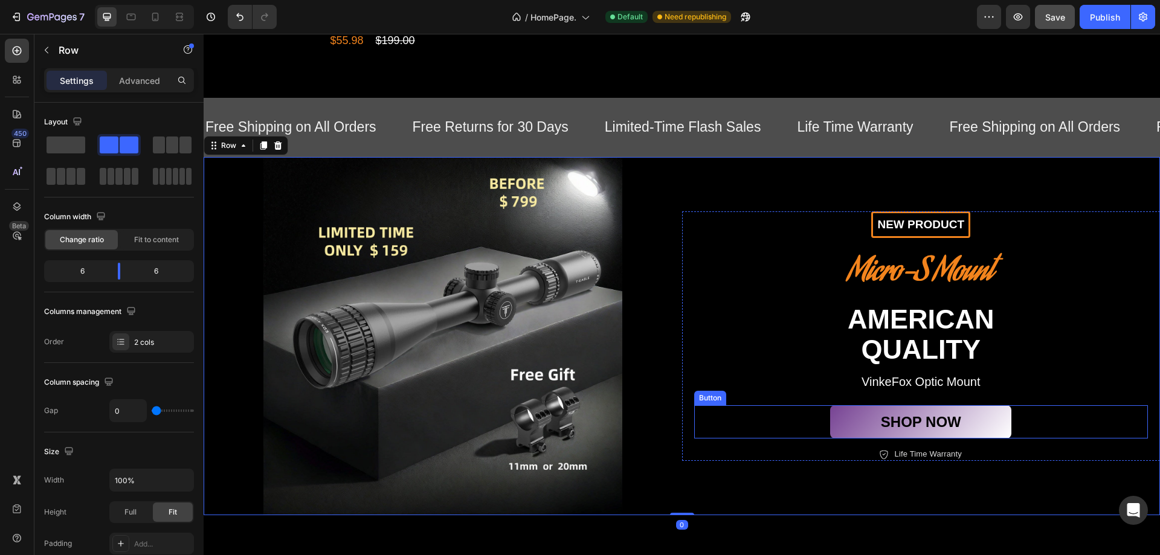
click at [871, 414] on link "Shop now" at bounding box center [920, 421] width 181 height 33
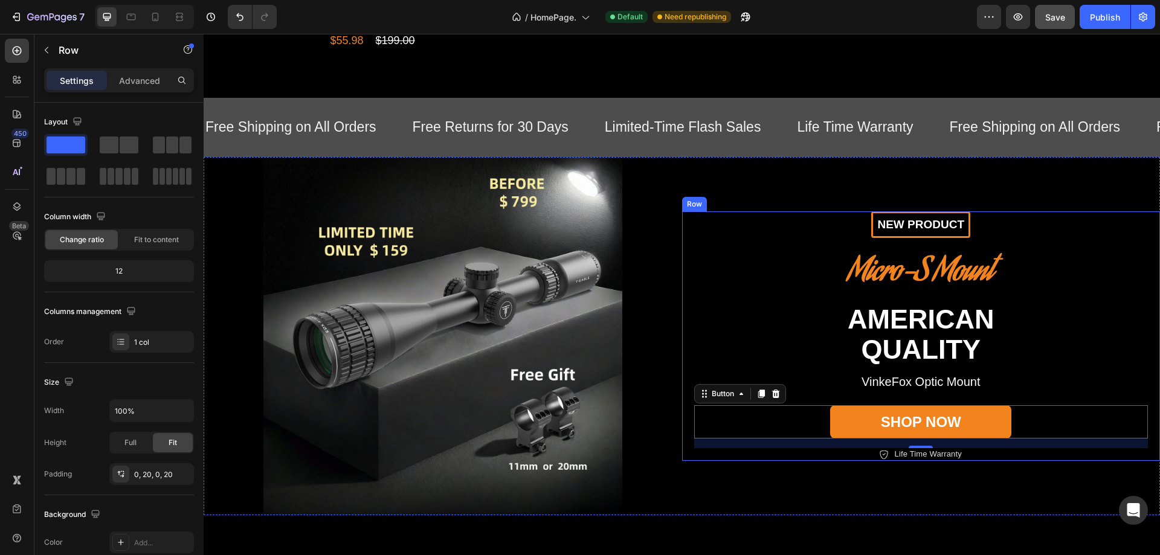
click at [687, 316] on div "New PRODUCT Text Block Row Micro-S Mount Heading American Quality Heading Vinke…" at bounding box center [921, 335] width 478 height 249
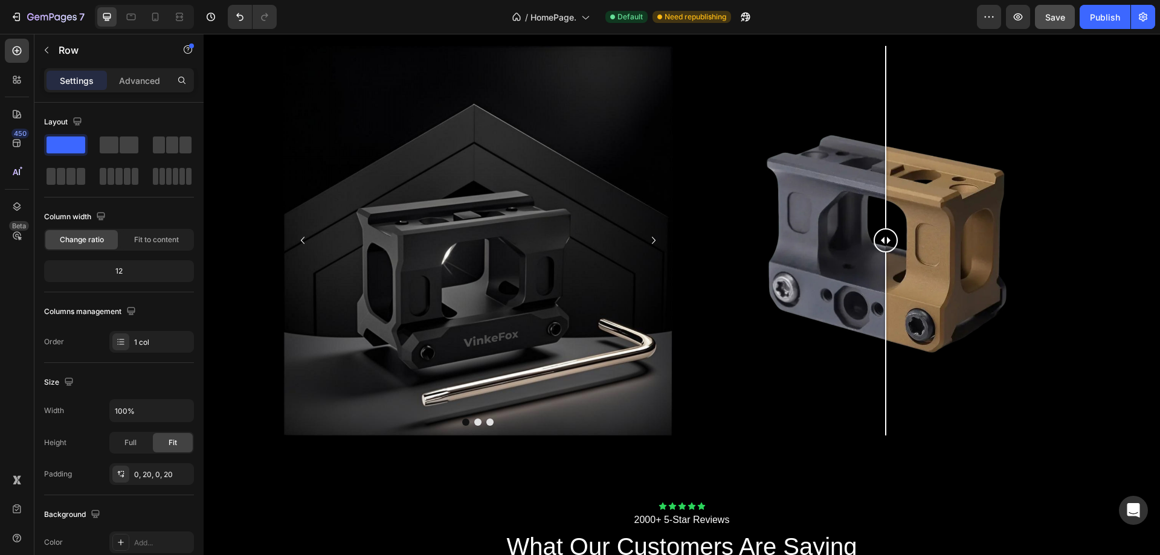
scroll to position [1268, 0]
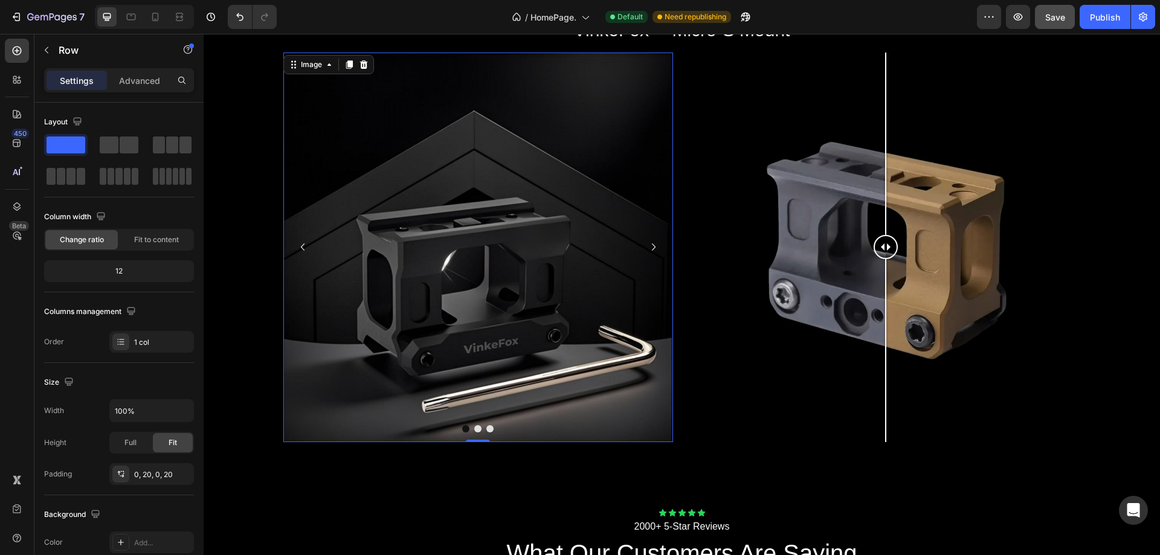
click at [597, 369] on img at bounding box center [478, 248] width 390 height 390
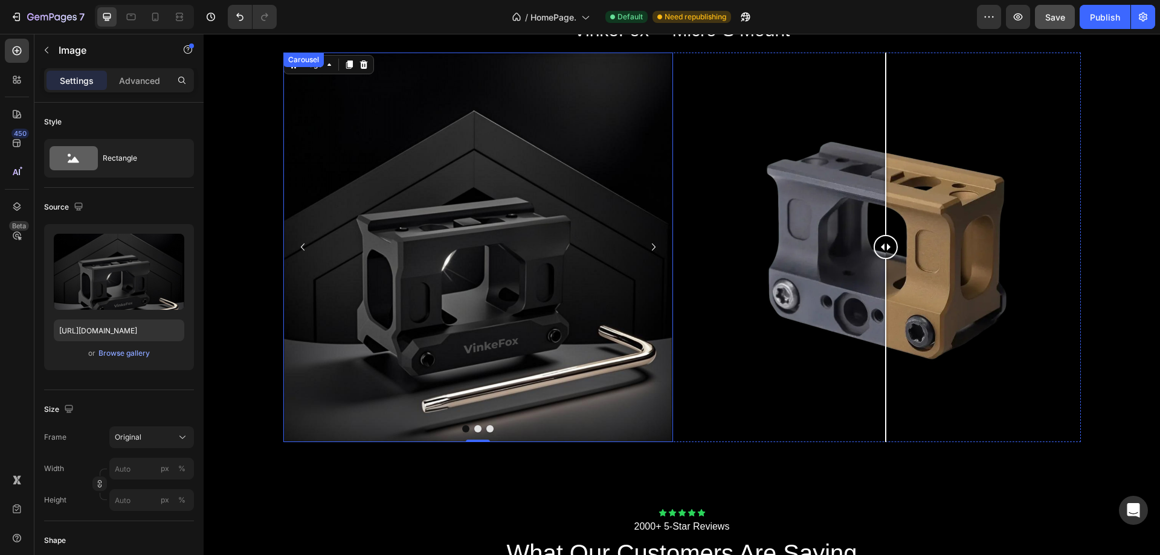
click at [300, 249] on icon "Carousel Back Arrow" at bounding box center [302, 246] width 4 height 7
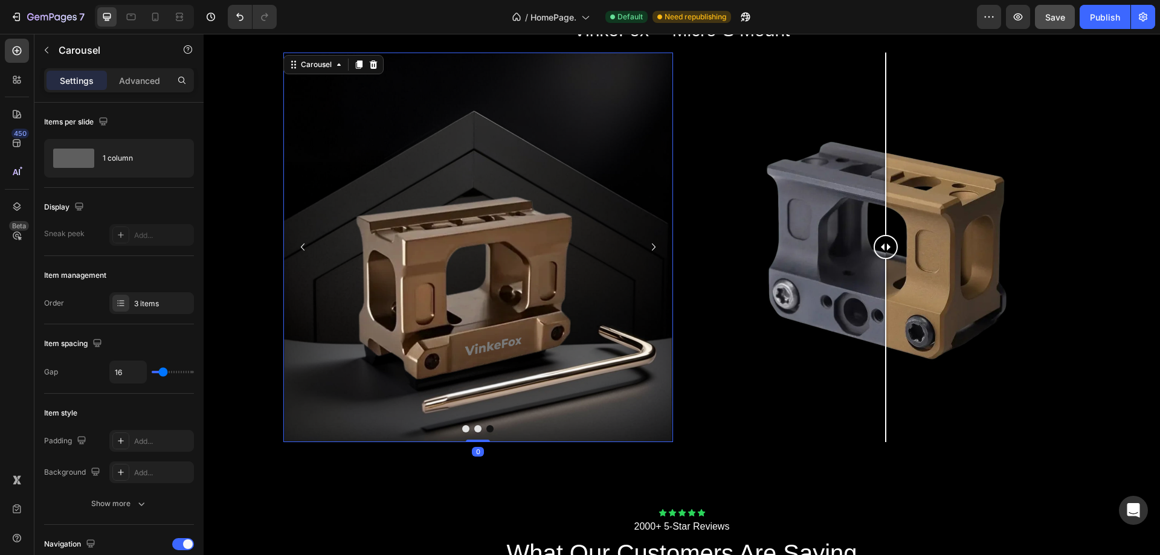
click at [300, 249] on icon "Carousel Back Arrow" at bounding box center [302, 246] width 4 height 7
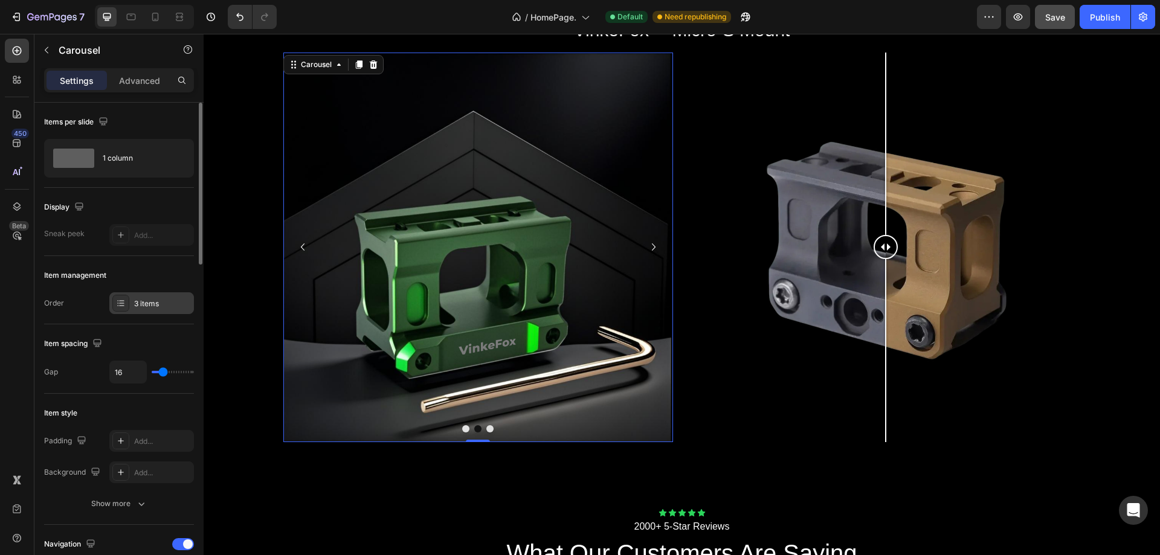
click at [157, 301] on div "3 items" at bounding box center [162, 303] width 57 height 11
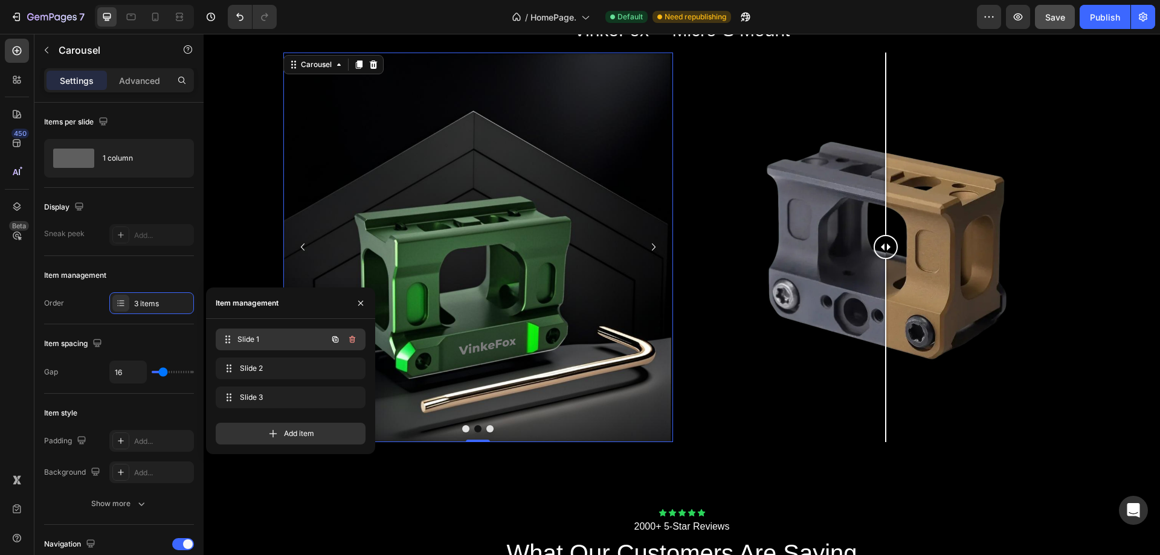
click at [257, 339] on span "Slide 1" at bounding box center [281, 339] width 89 height 11
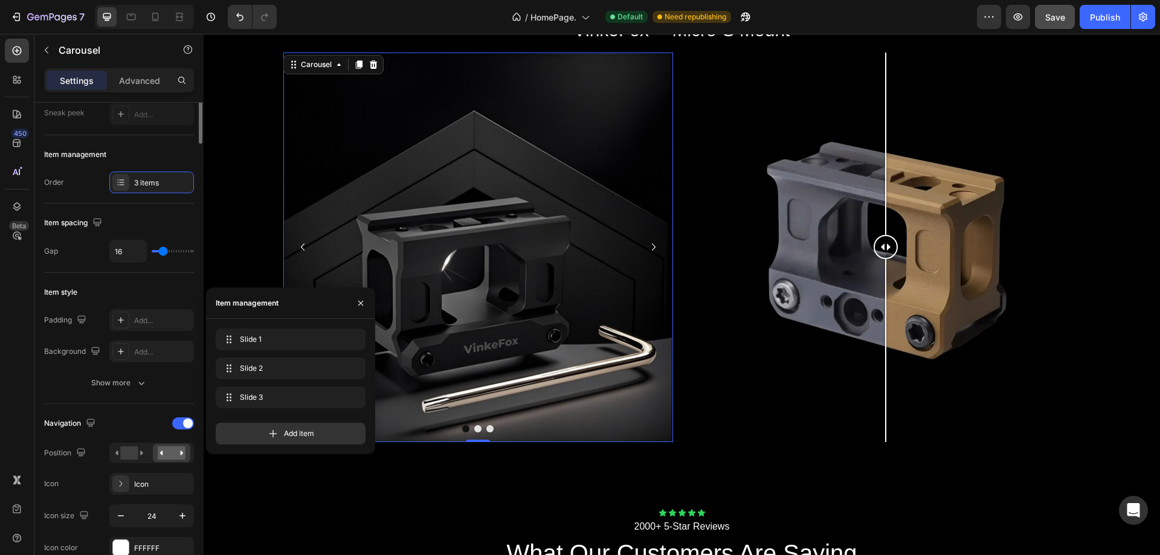
scroll to position [0, 0]
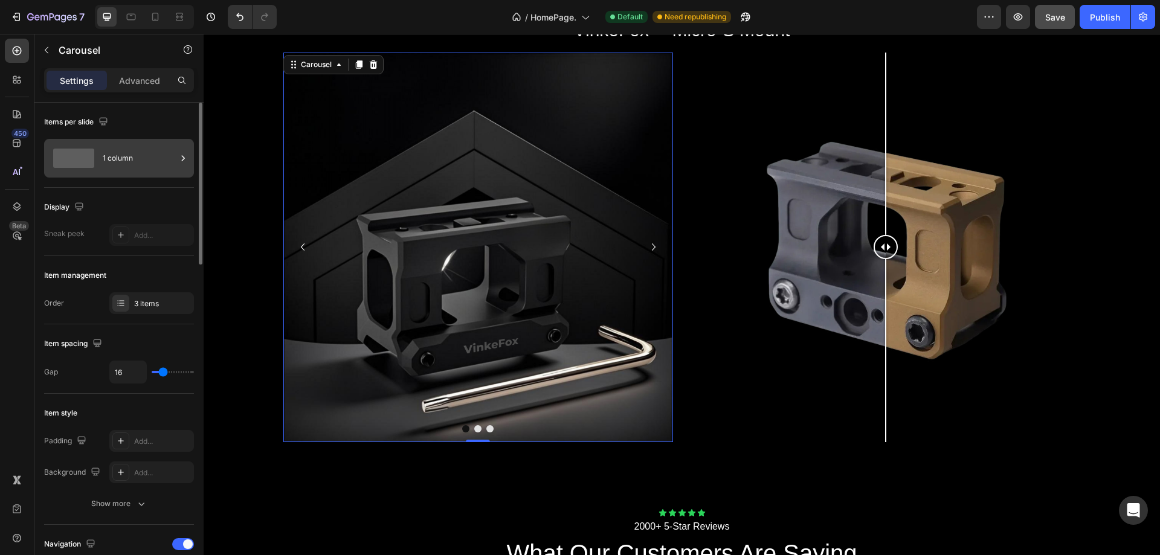
click at [123, 156] on div "1 column" at bounding box center [140, 158] width 74 height 28
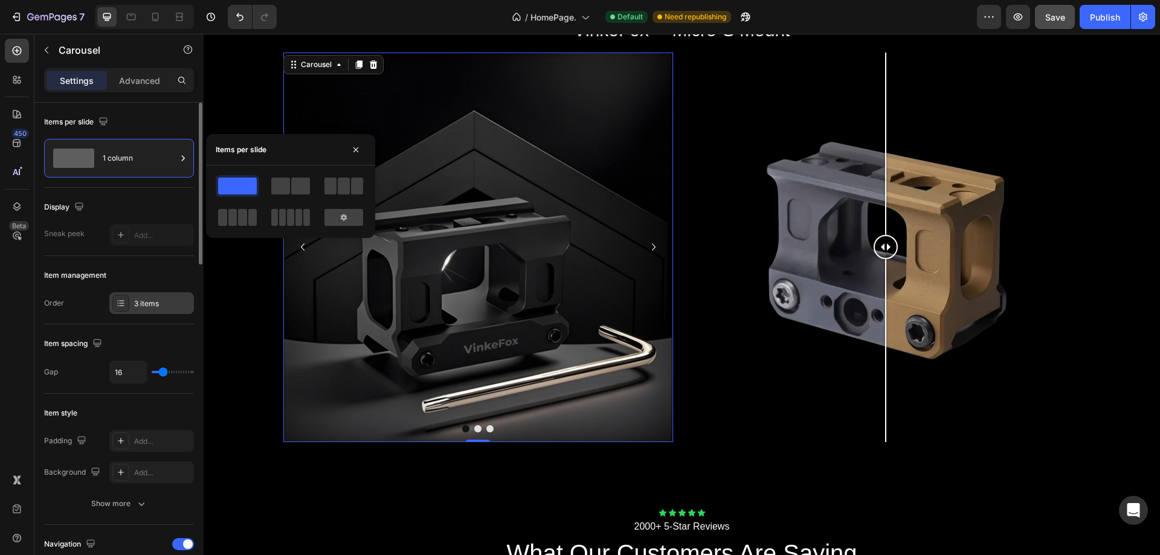
click at [147, 307] on div "3 items" at bounding box center [162, 303] width 57 height 11
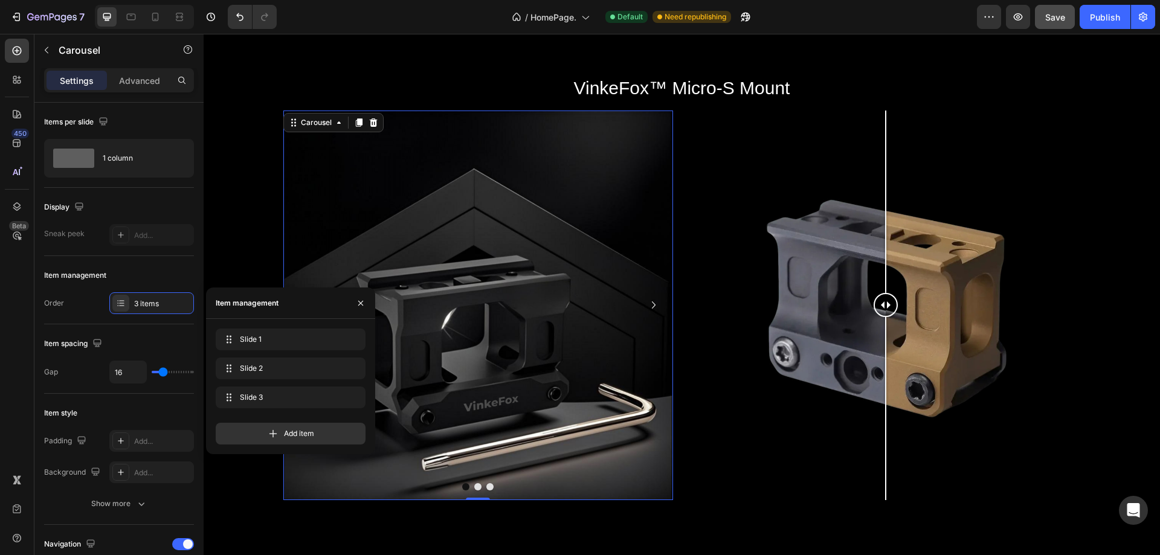
scroll to position [1208, 0]
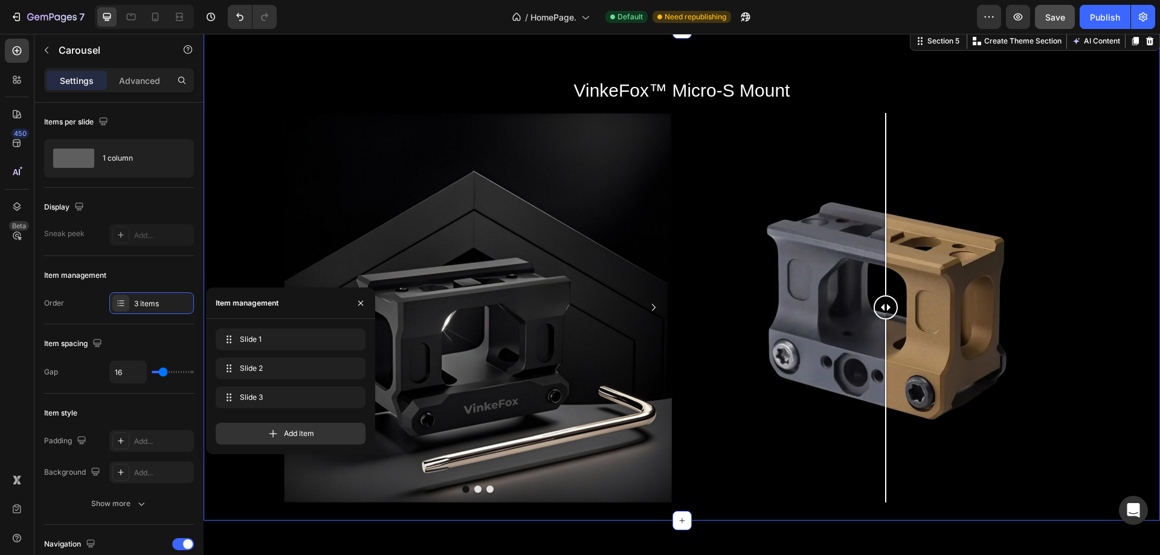
click at [841, 64] on div "VinkeFox™ Micro-S Mount Heading Image Image Image Carousel Image Comparison Row…" at bounding box center [682, 275] width 956 height 492
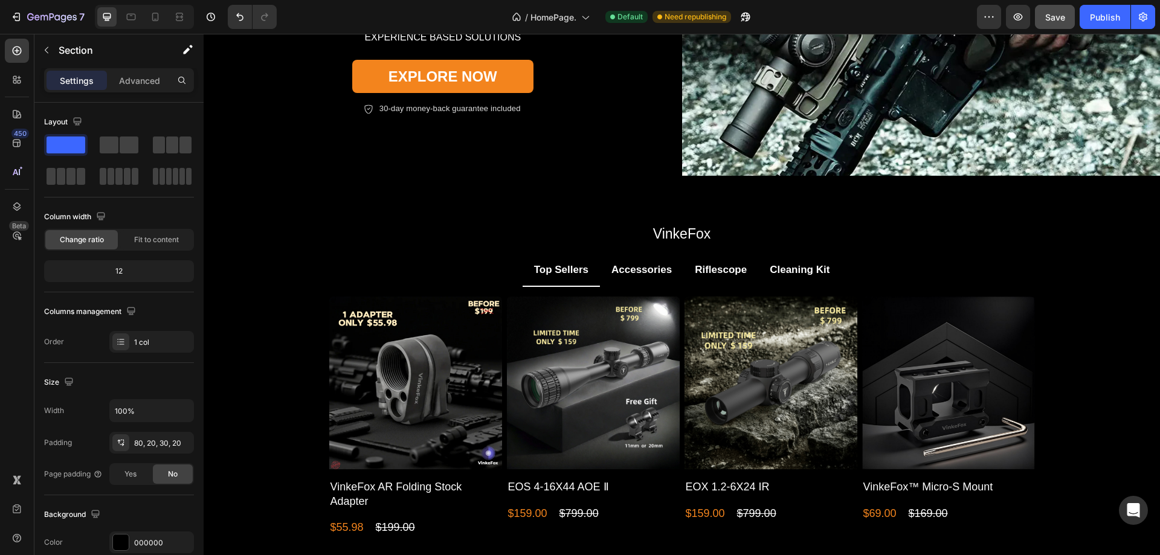
scroll to position [0, 0]
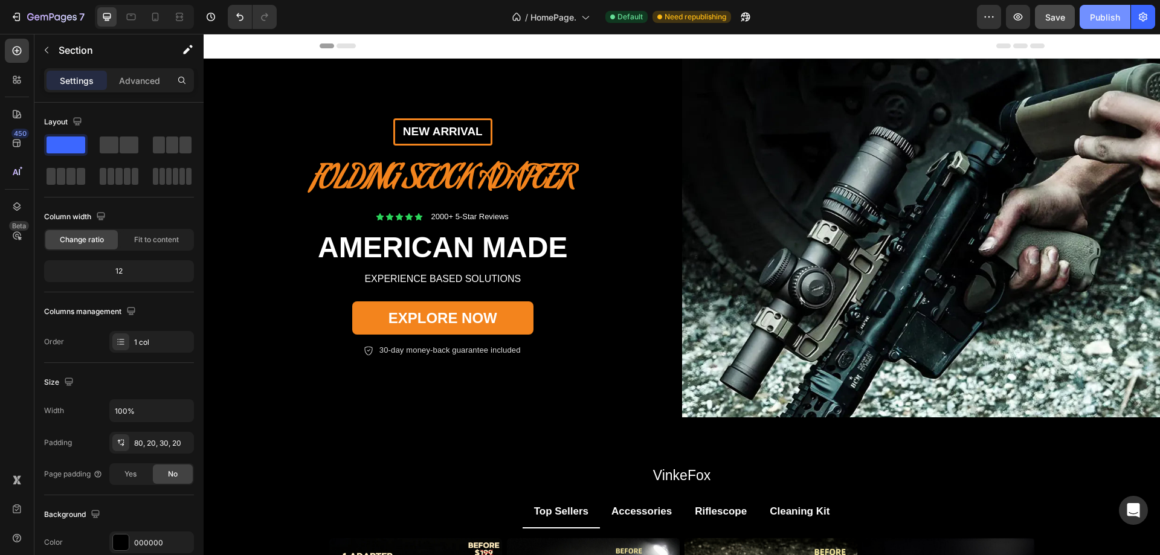
click at [1088, 23] on button "Publish" at bounding box center [1104, 17] width 51 height 24
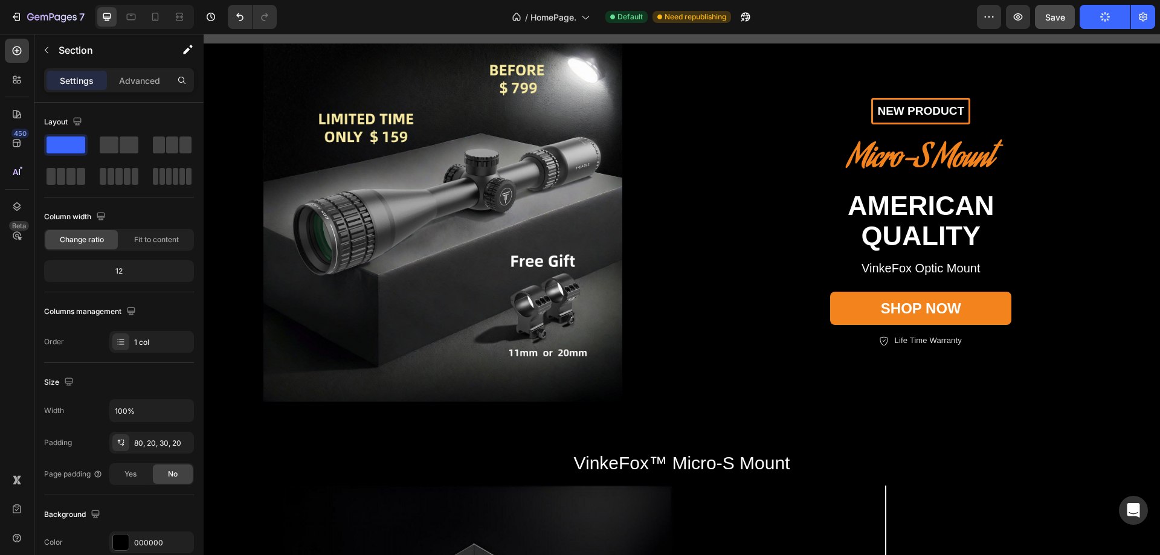
scroll to position [846, 0]
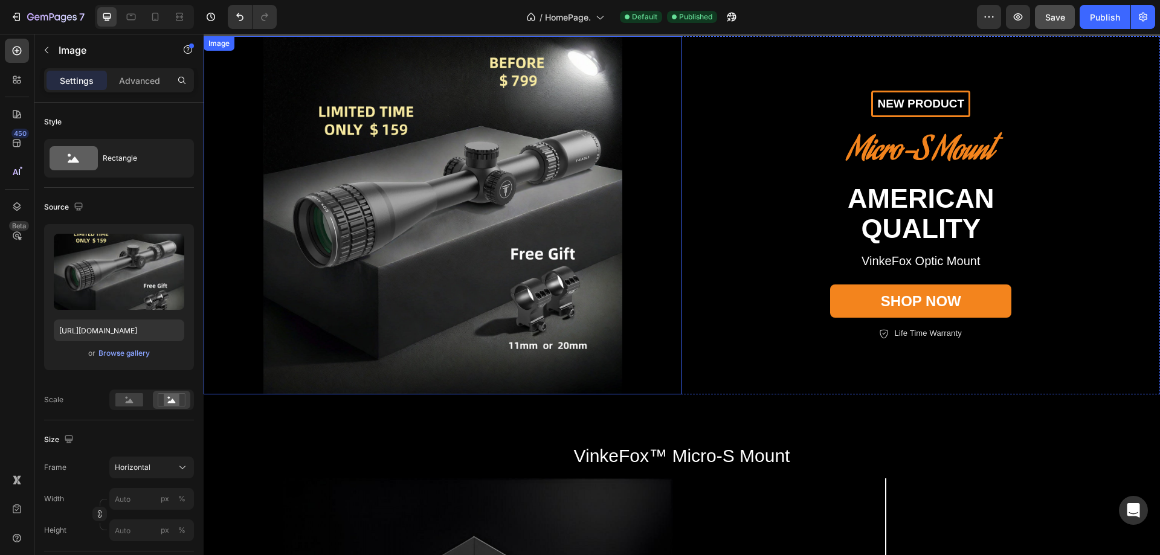
click at [554, 270] on img at bounding box center [443, 215] width 478 height 359
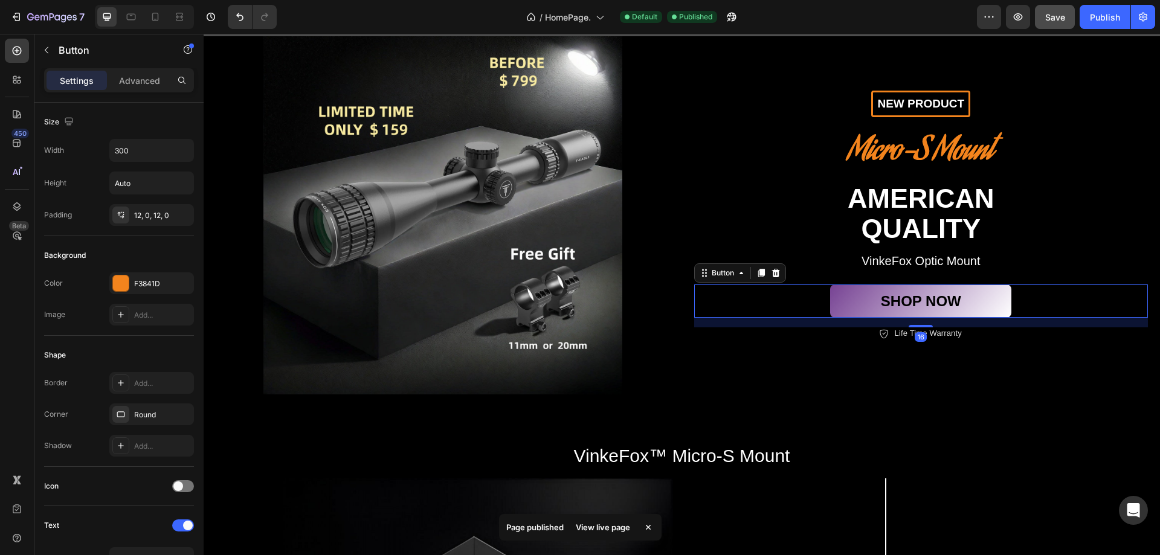
click at [830, 309] on link "Shop now" at bounding box center [920, 300] width 181 height 33
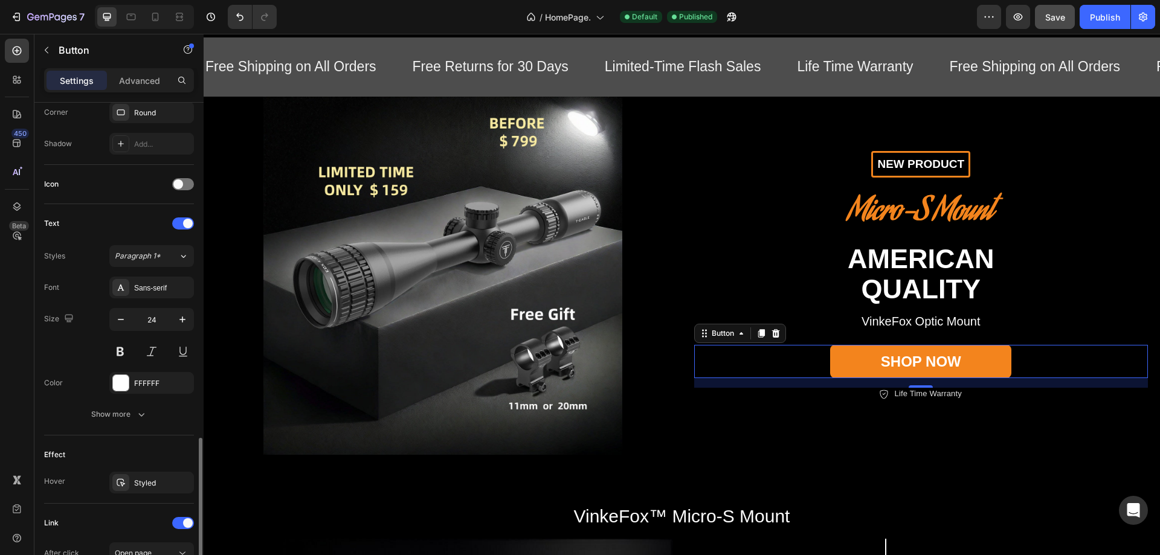
scroll to position [473, 0]
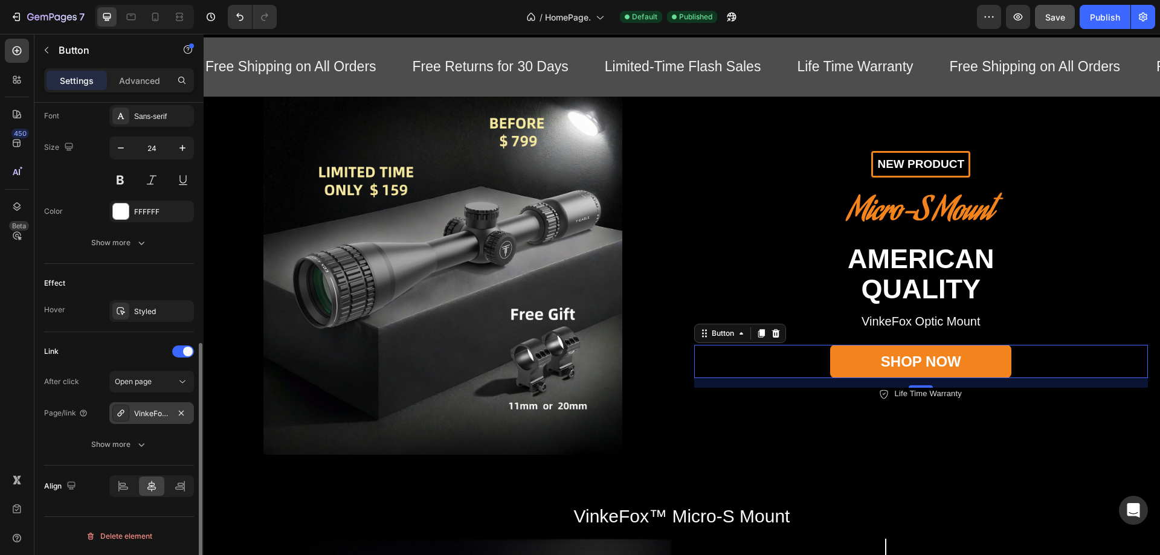
click at [146, 414] on div "VinkeFox™ Micro-S Mount" at bounding box center [151, 413] width 35 height 11
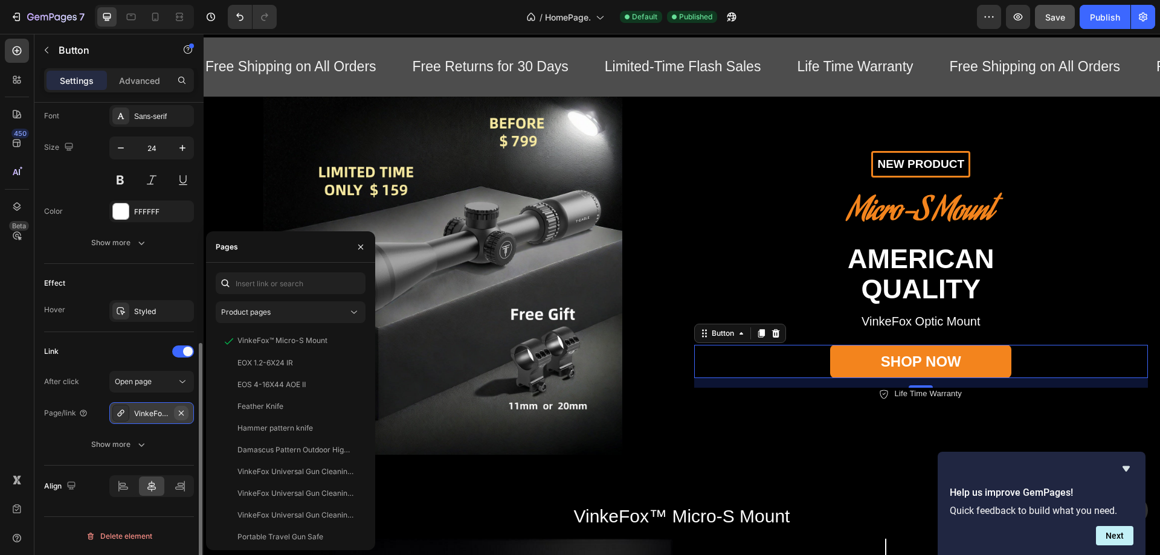
click at [185, 414] on icon "button" at bounding box center [181, 413] width 10 height 10
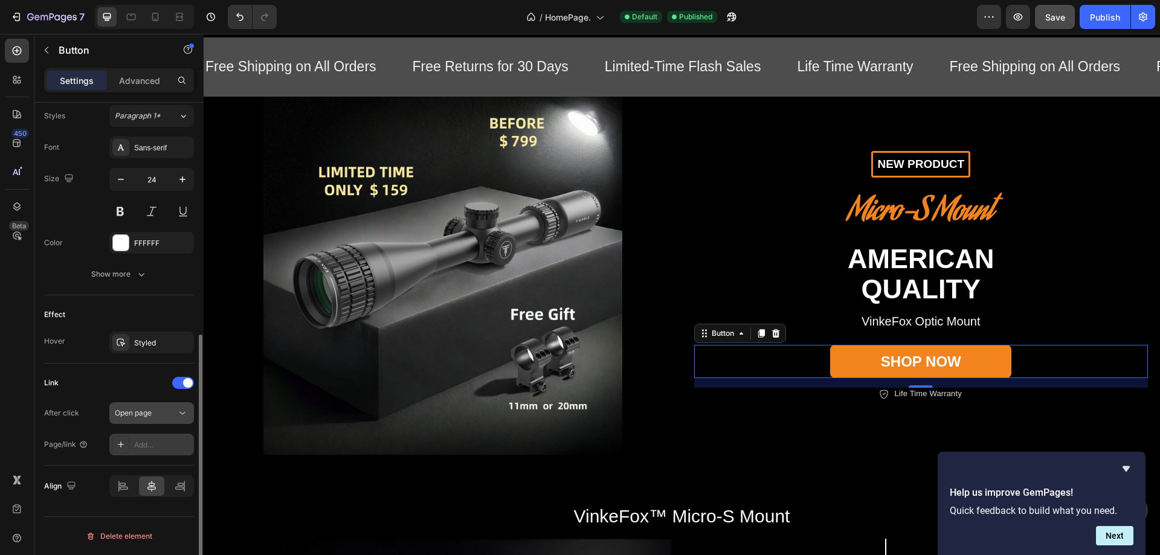
scroll to position [442, 0]
click at [146, 444] on div "Add..." at bounding box center [162, 445] width 57 height 11
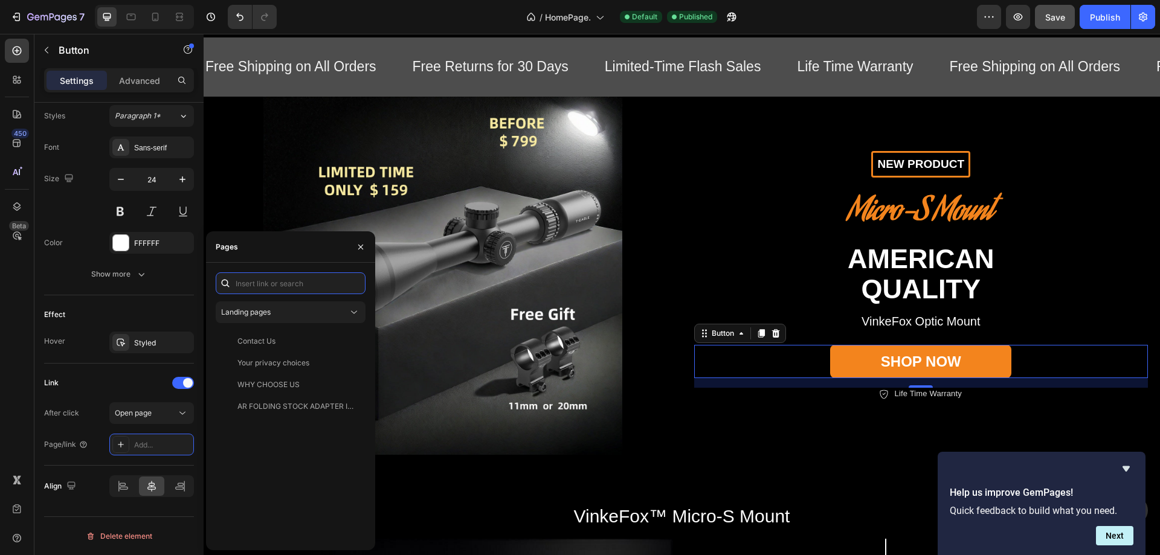
paste input "[URL][DOMAIN_NAME]"
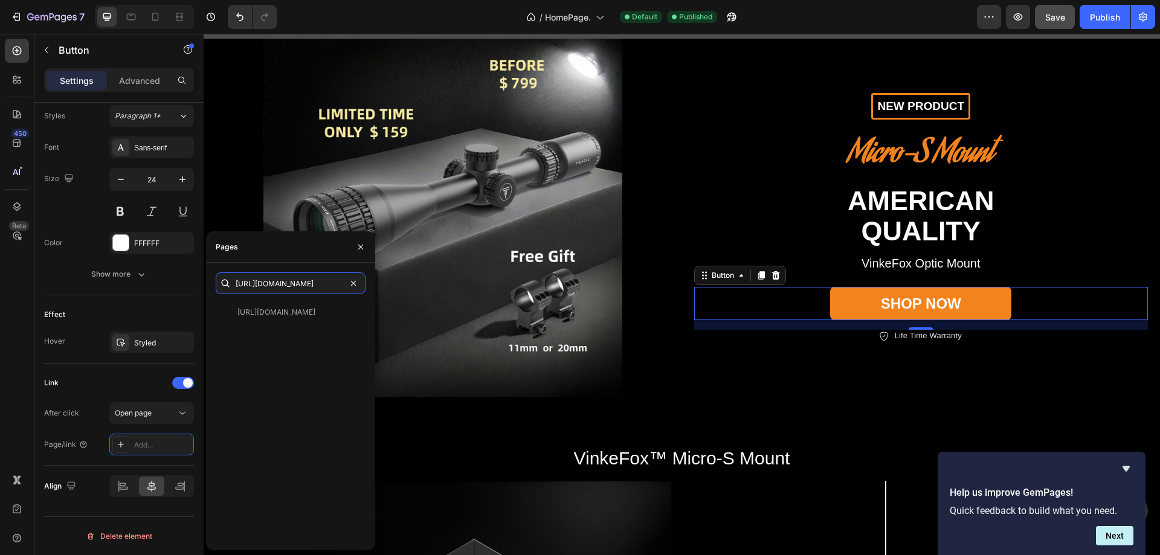
scroll to position [846, 0]
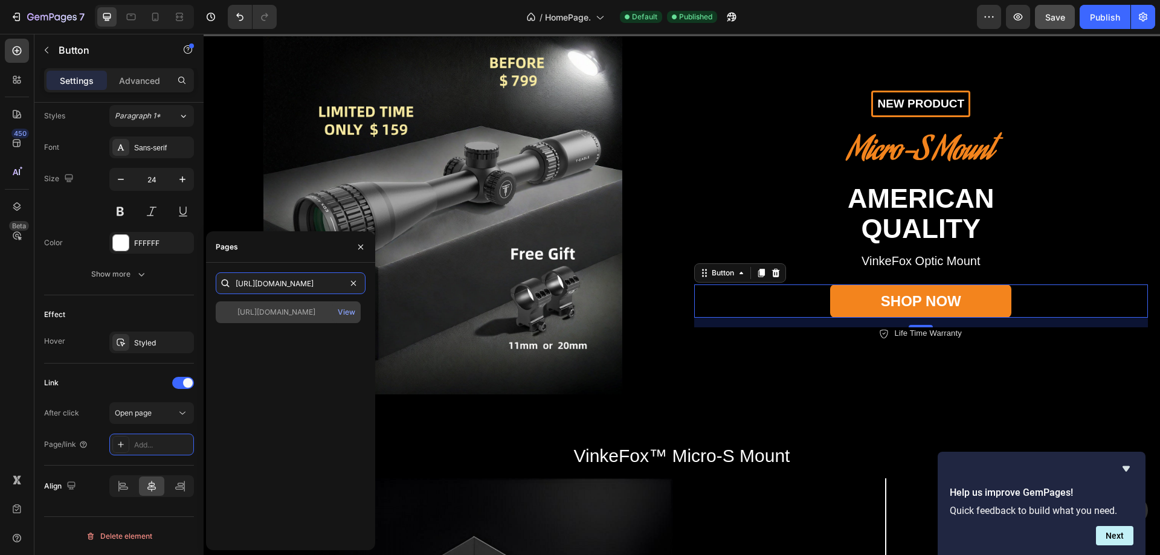
type input "[URL][DOMAIN_NAME]"
click at [263, 311] on div "[URL][DOMAIN_NAME]" at bounding box center [276, 312] width 78 height 11
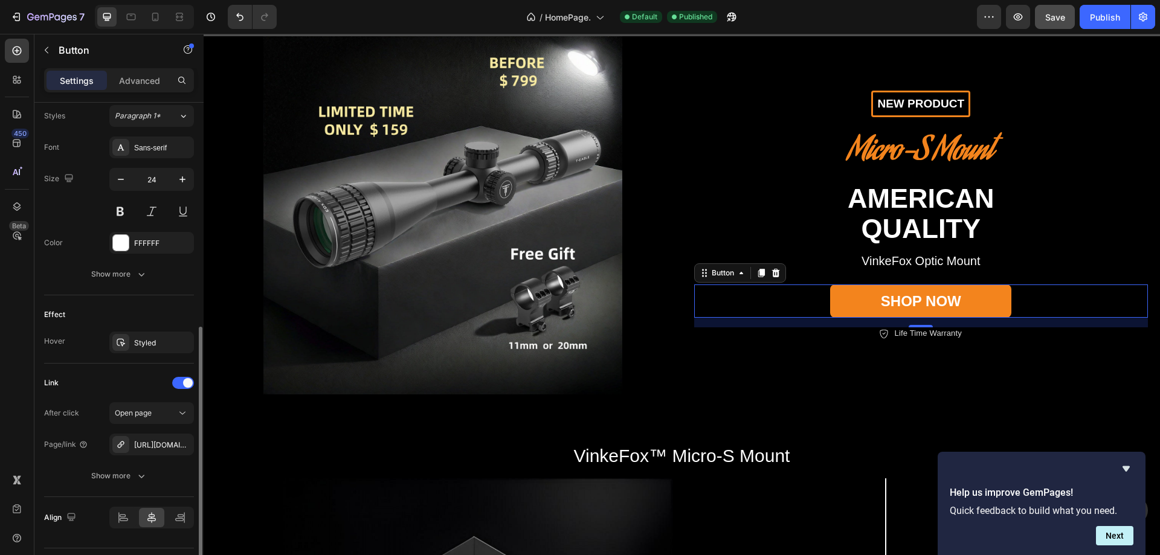
click at [104, 379] on div "Link" at bounding box center [119, 382] width 150 height 19
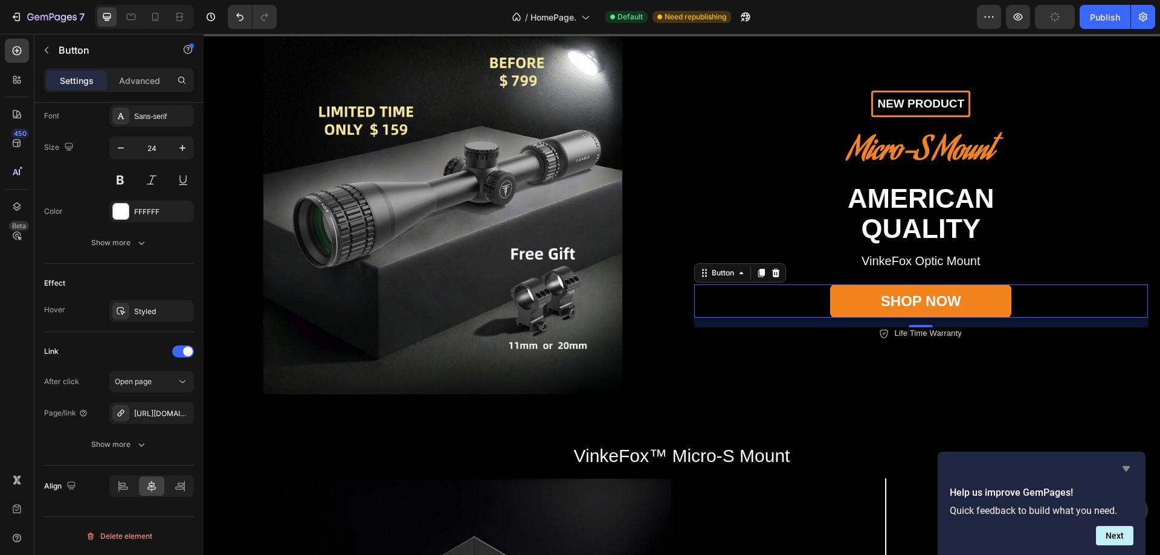
click at [1125, 469] on icon "Hide survey" at bounding box center [1125, 468] width 7 height 5
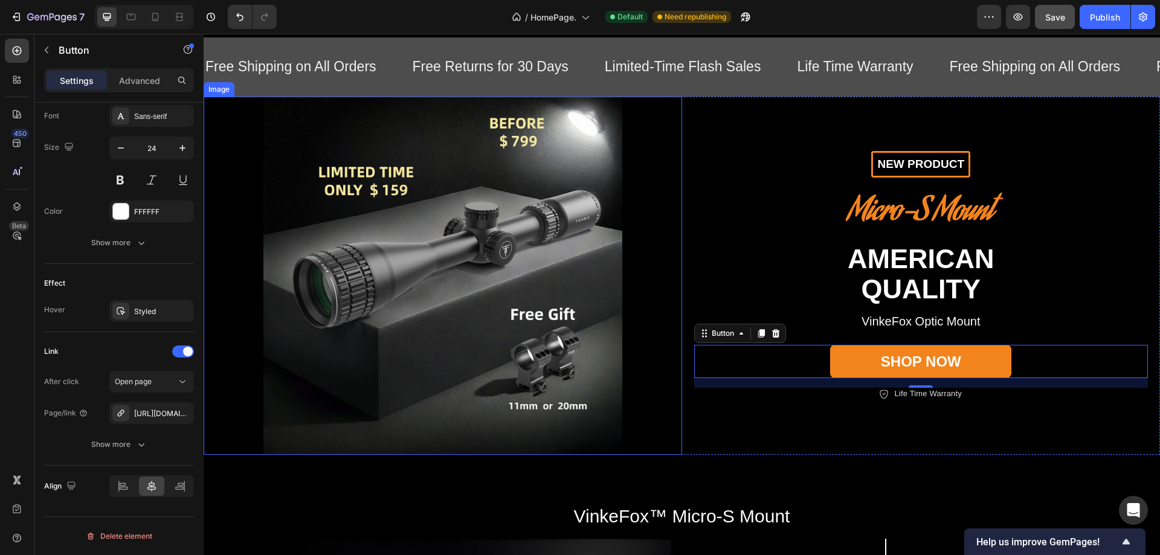
scroll to position [846, 0]
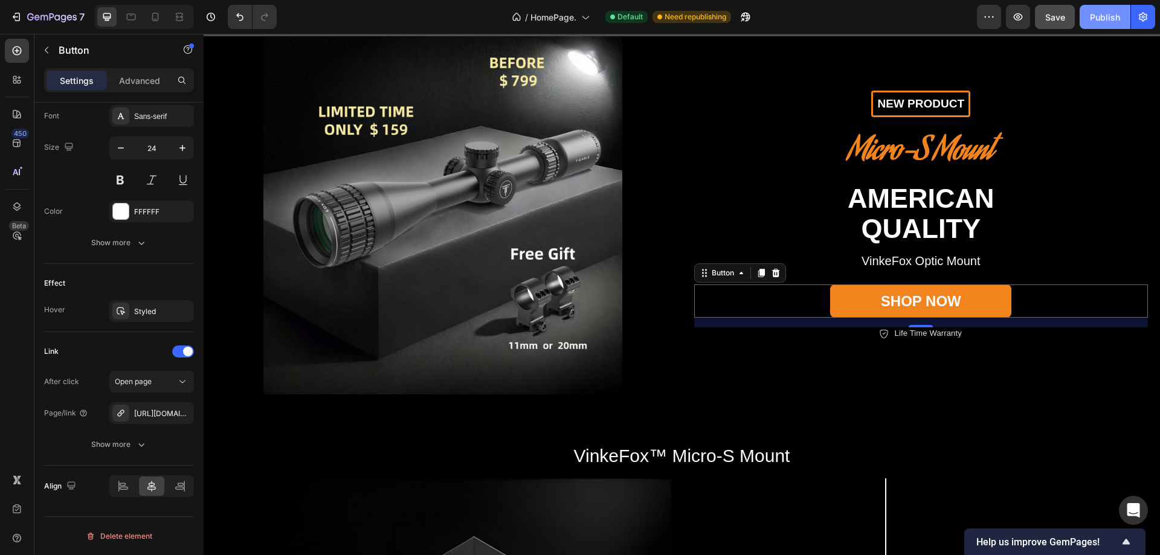
click at [1096, 22] on div "Publish" at bounding box center [1104, 17] width 30 height 13
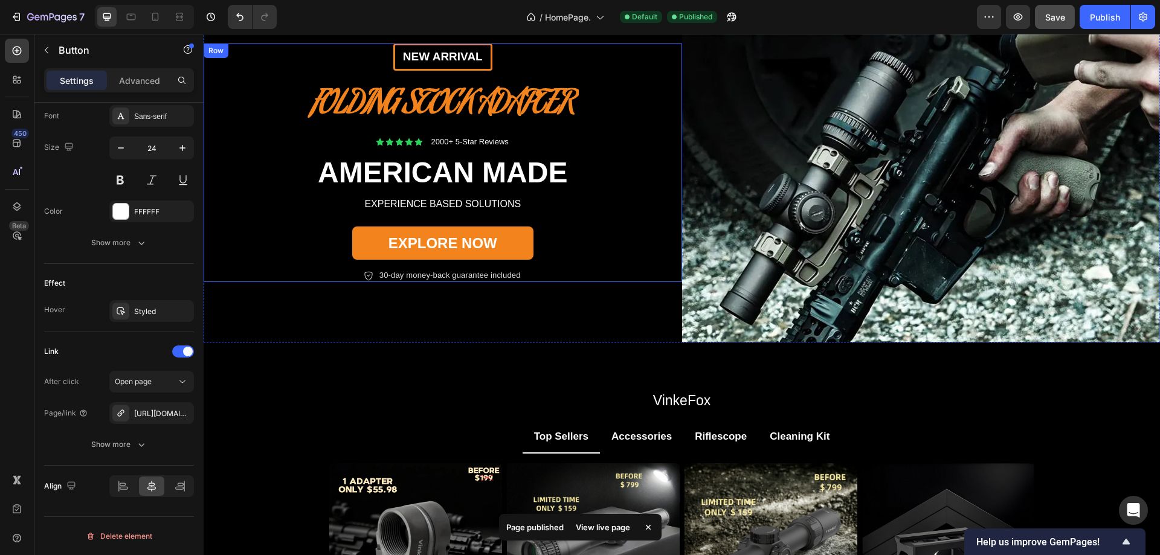
scroll to position [0, 0]
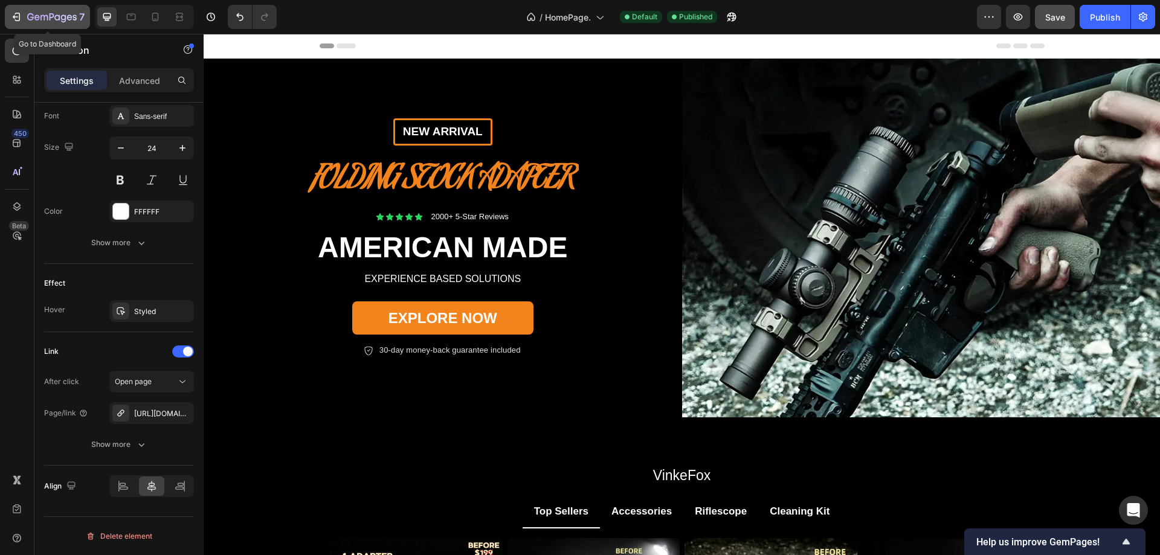
click at [12, 16] on icon "button" at bounding box center [16, 17] width 12 height 12
